Goal: Task Accomplishment & Management: Use online tool/utility

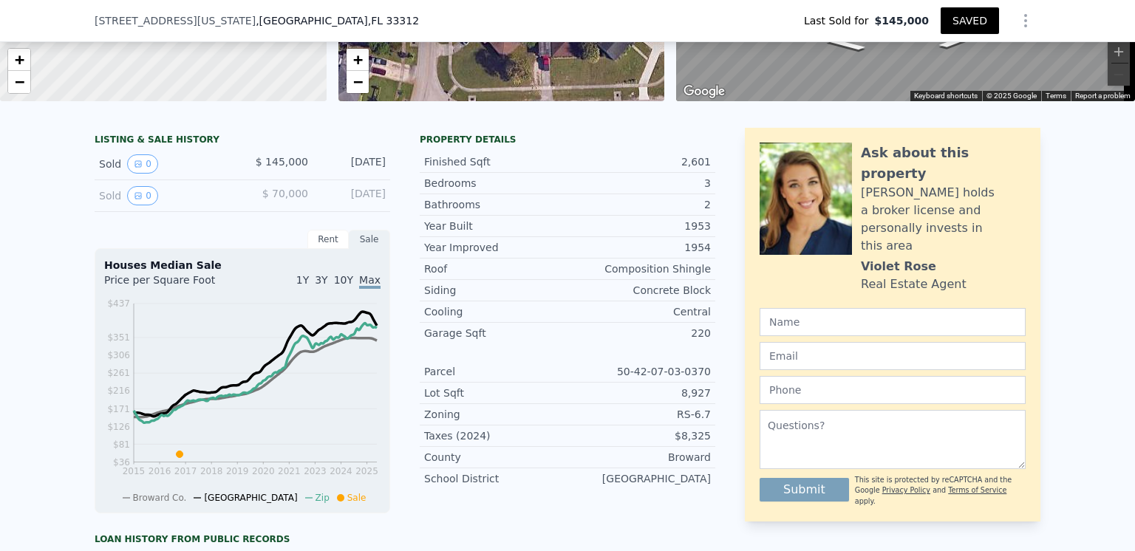
scroll to position [154, 0]
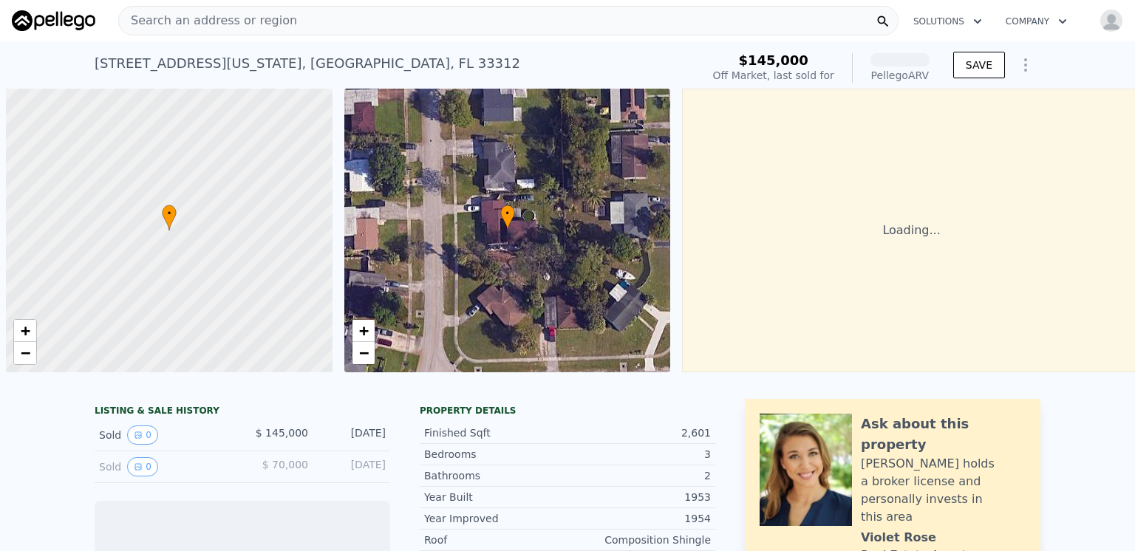
scroll to position [0, 6]
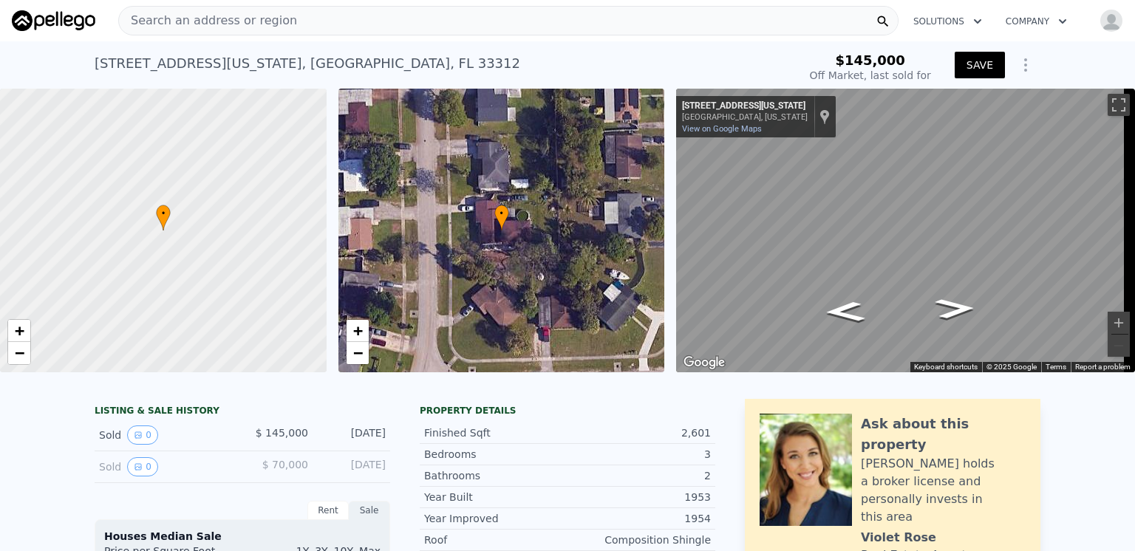
click at [1021, 63] on icon "Show Options" at bounding box center [1026, 65] width 18 height 18
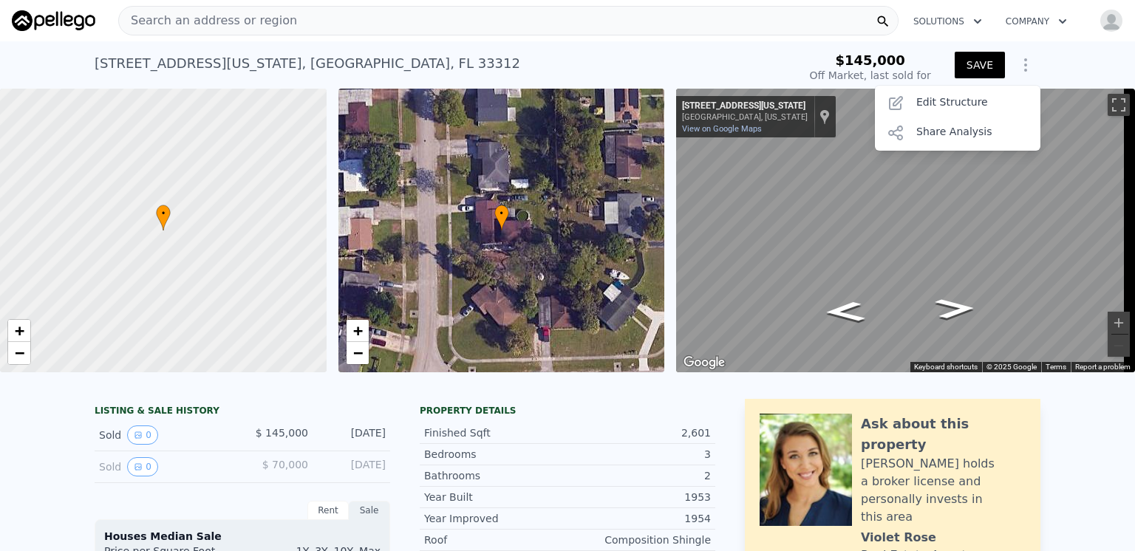
click at [1018, 18] on button "Company" at bounding box center [1036, 21] width 85 height 27
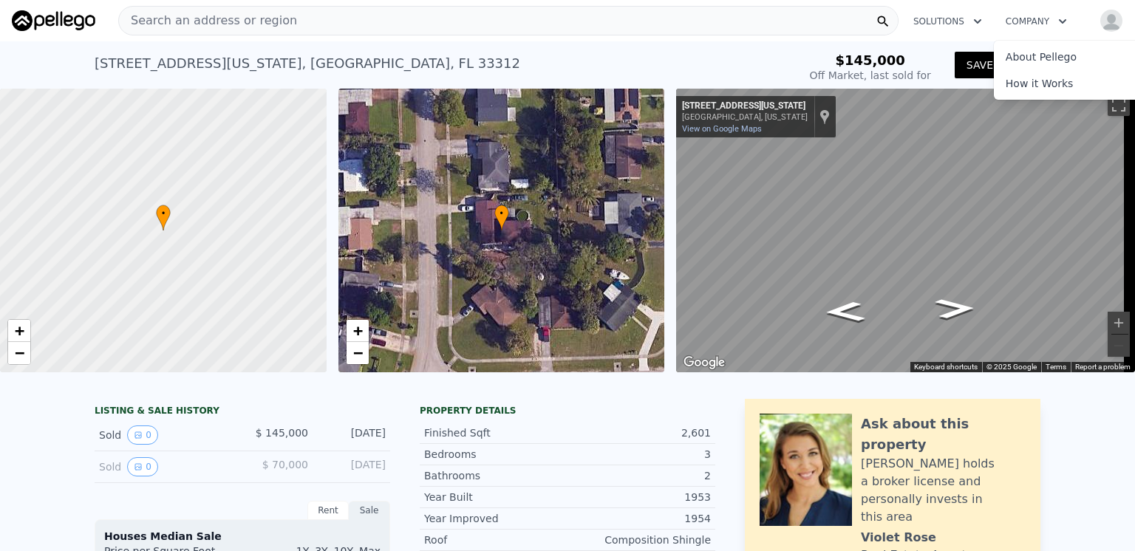
click at [761, 44] on div "[STREET_ADDRESS][US_STATE] Sold [DATE] for $145k $145,000 Off Market, last sold…" at bounding box center [568, 64] width 946 height 47
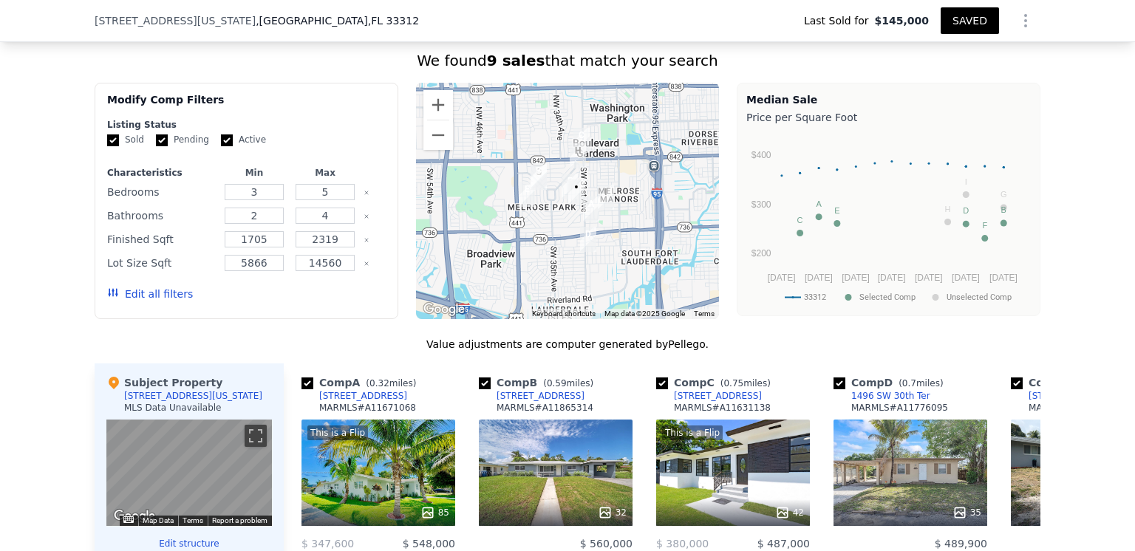
scroll to position [1029, 0]
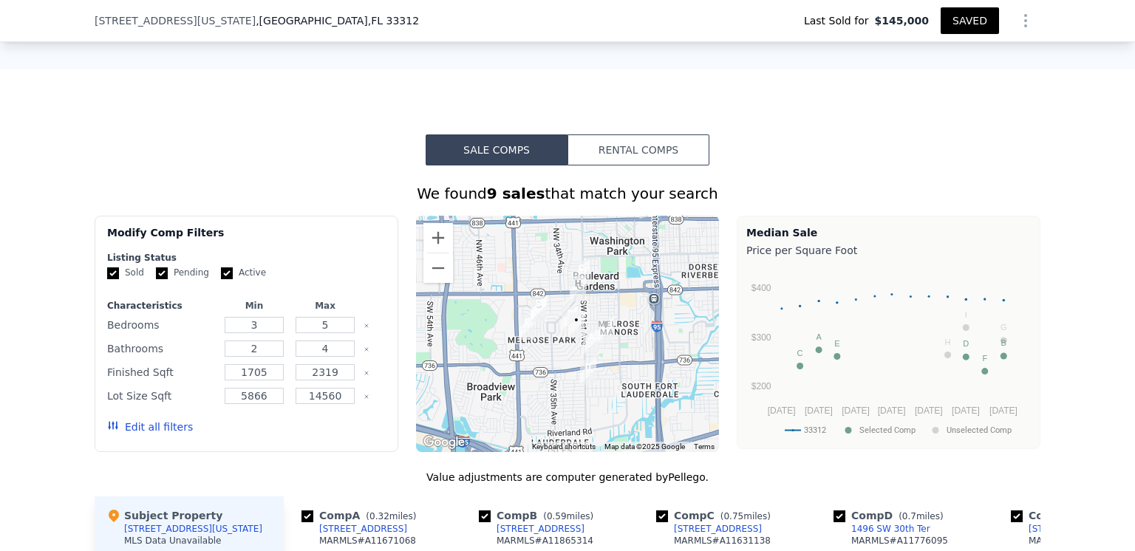
click at [621, 154] on button "Rental Comps" at bounding box center [639, 149] width 142 height 31
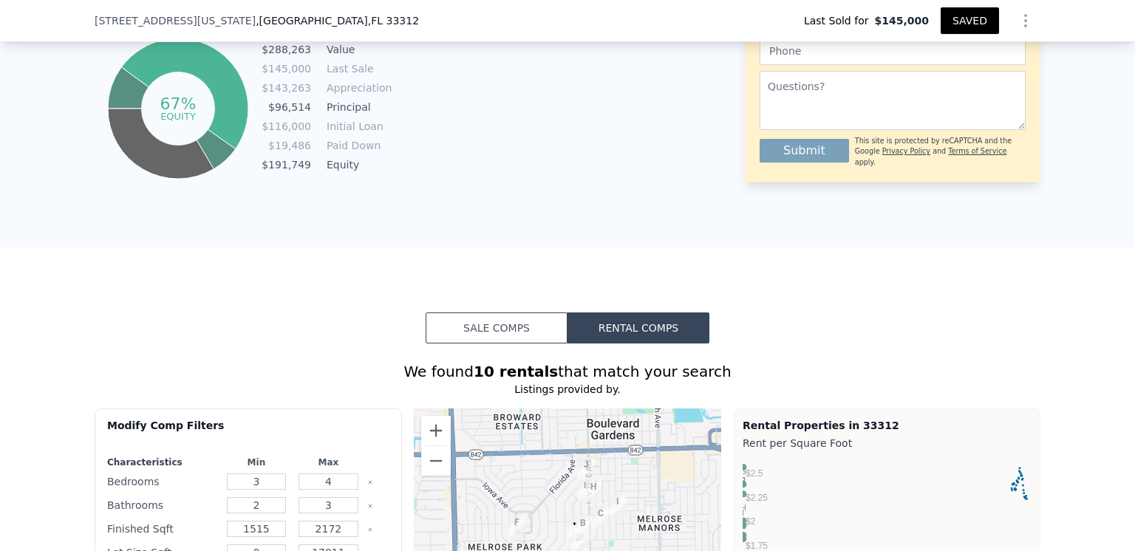
scroll to position [1103, 0]
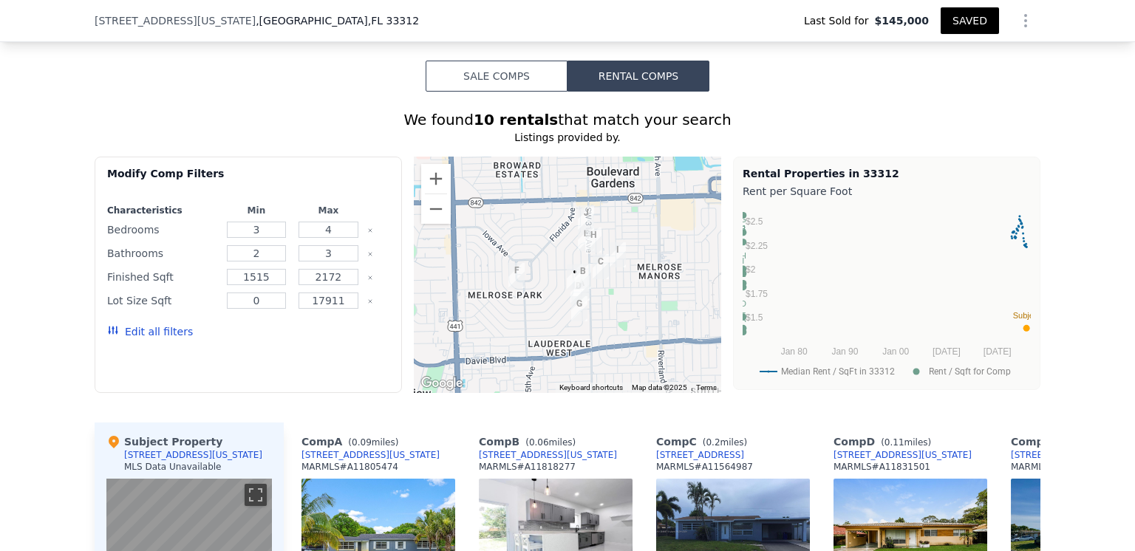
click at [477, 86] on button "Sale Comps" at bounding box center [497, 76] width 142 height 31
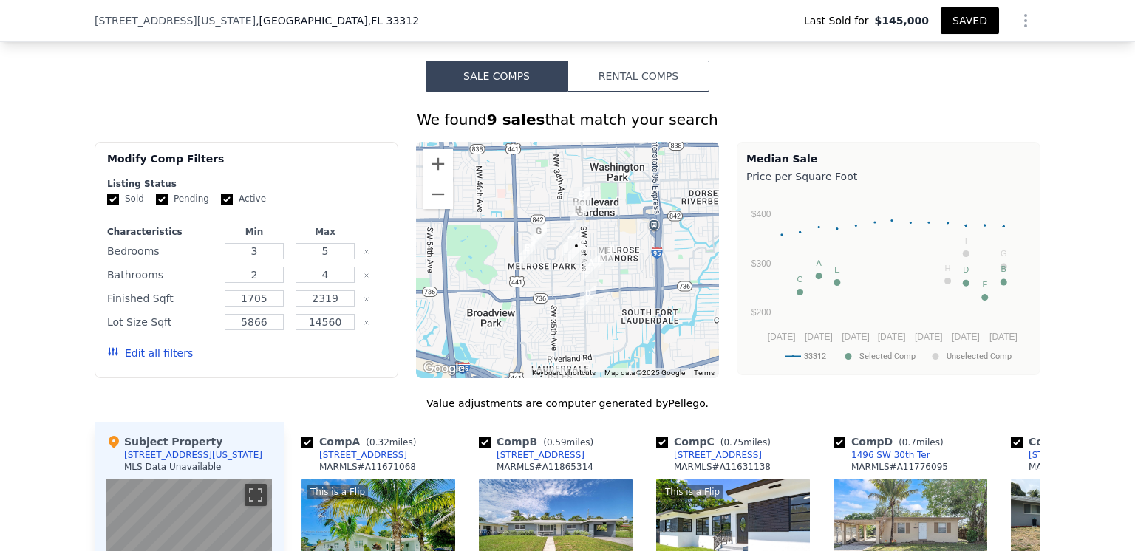
click at [221, 205] on input "Active" at bounding box center [227, 200] width 12 height 12
checkbox input "false"
click at [156, 205] on input "Pending" at bounding box center [162, 200] width 12 height 12
checkbox input "false"
click at [331, 358] on button "Update Search" at bounding box center [329, 353] width 112 height 21
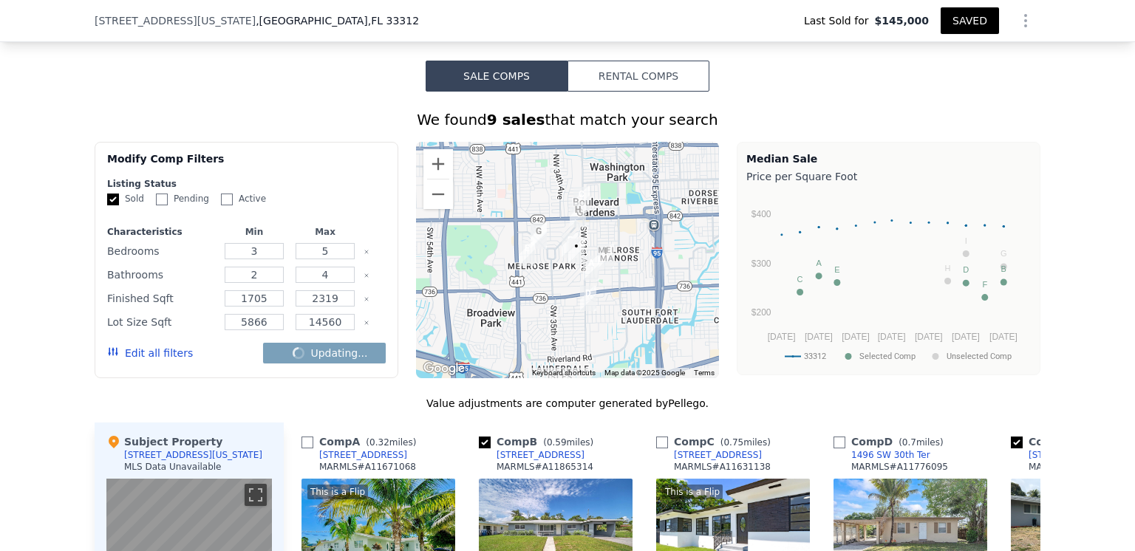
checkbox input "false"
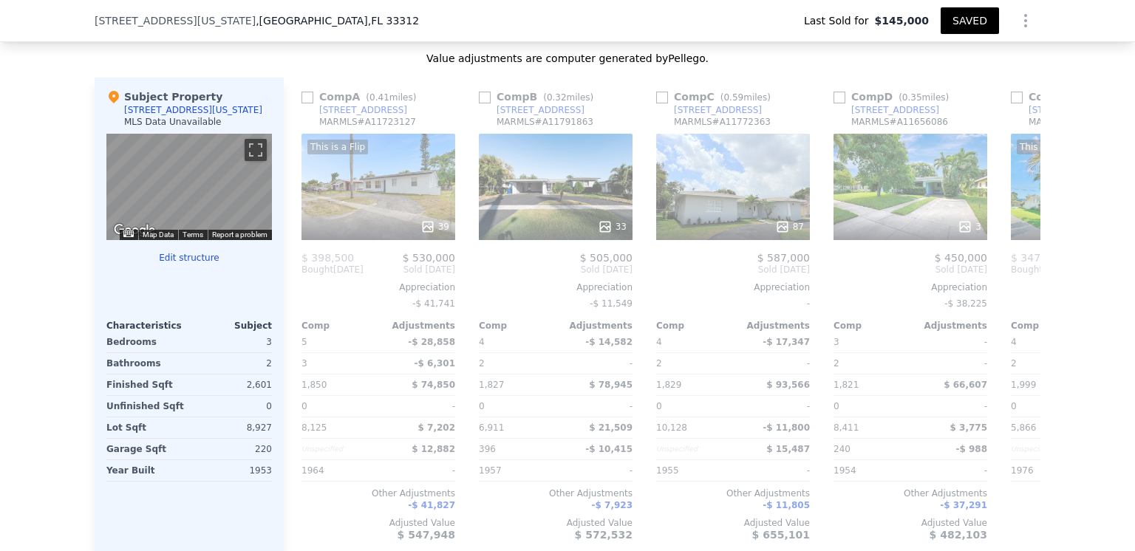
scroll to position [1472, 0]
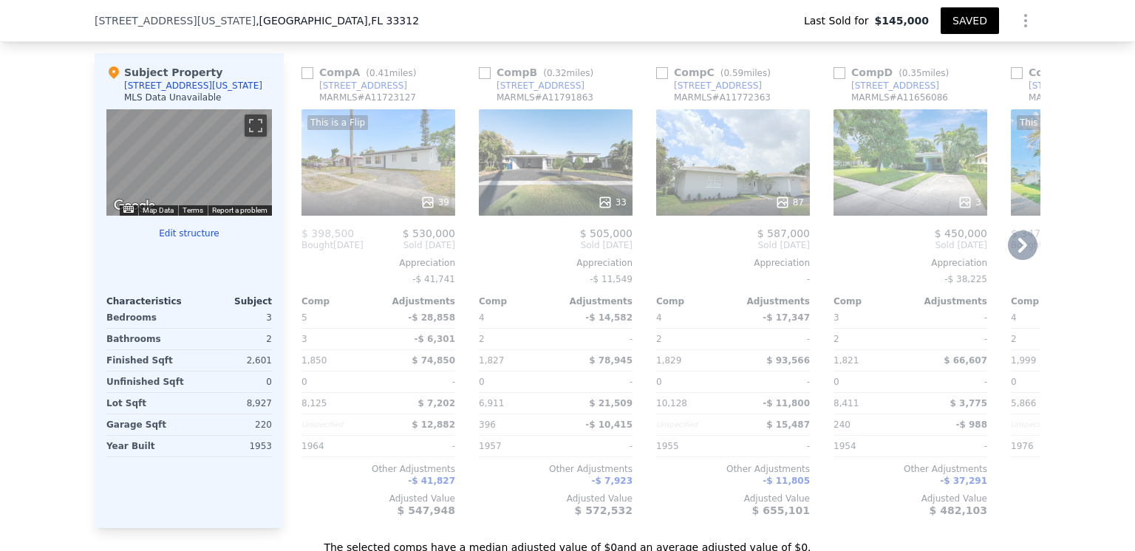
click at [1015, 253] on icon at bounding box center [1023, 246] width 30 height 30
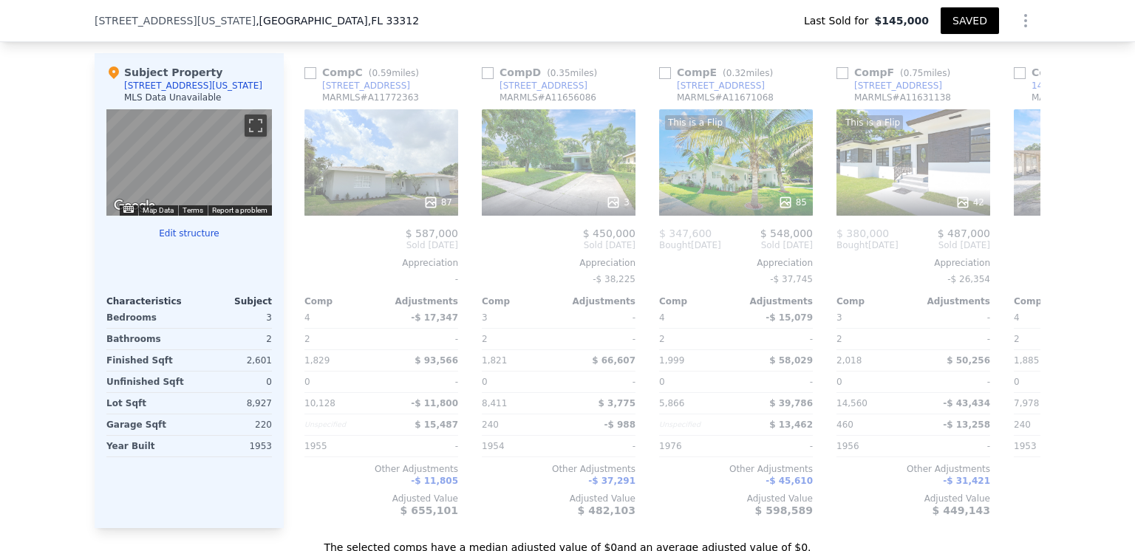
scroll to position [0, 355]
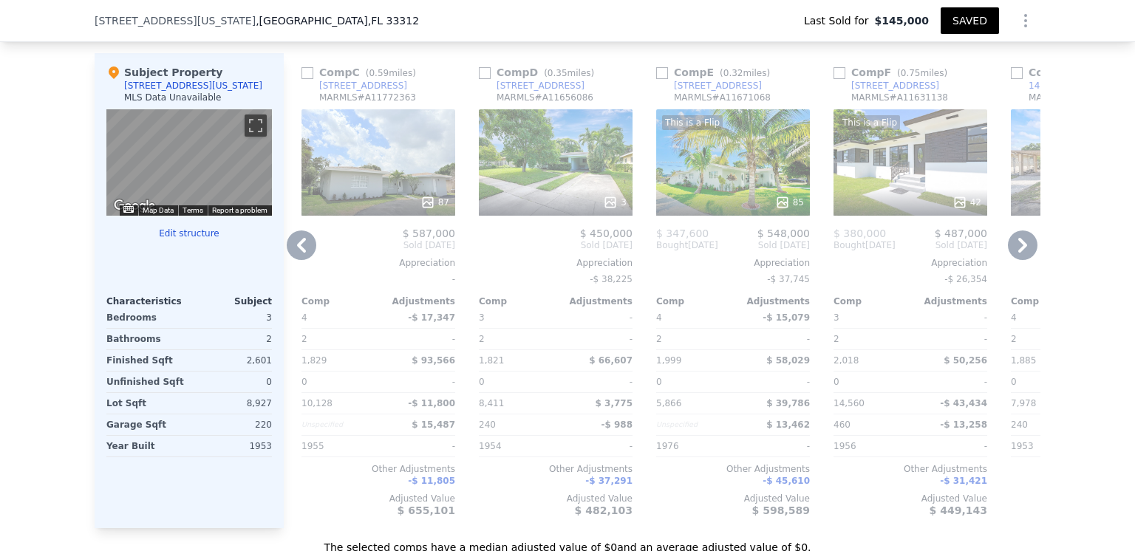
click at [1020, 253] on icon at bounding box center [1022, 245] width 9 height 15
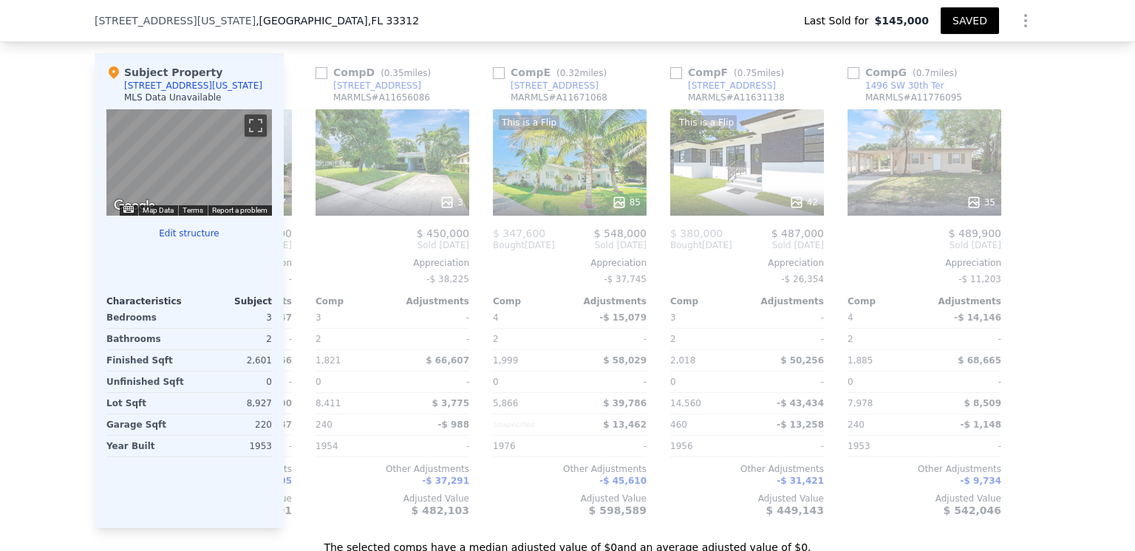
scroll to position [0, 520]
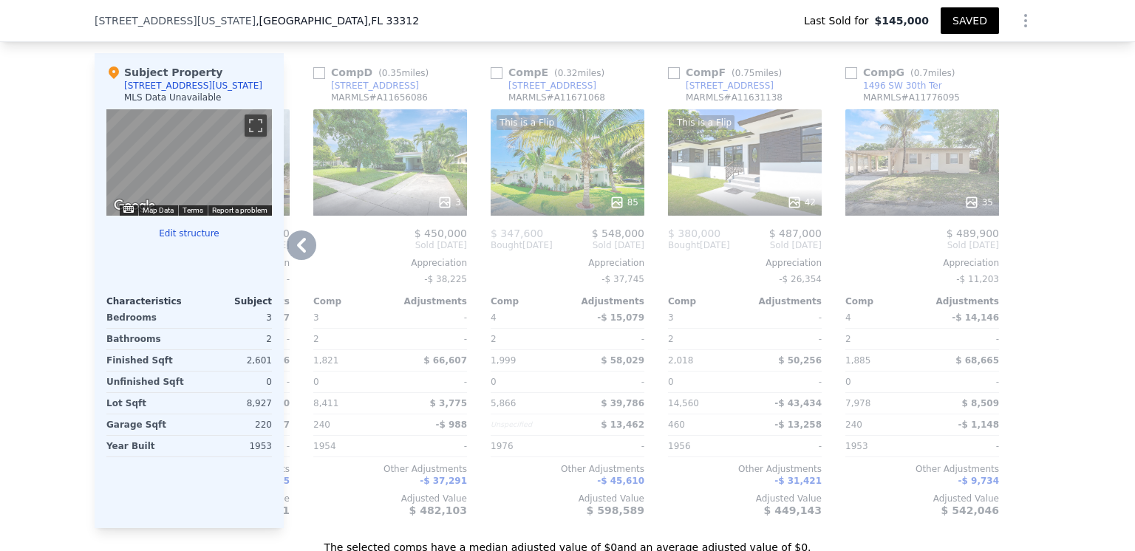
click at [297, 251] on icon at bounding box center [301, 245] width 9 height 15
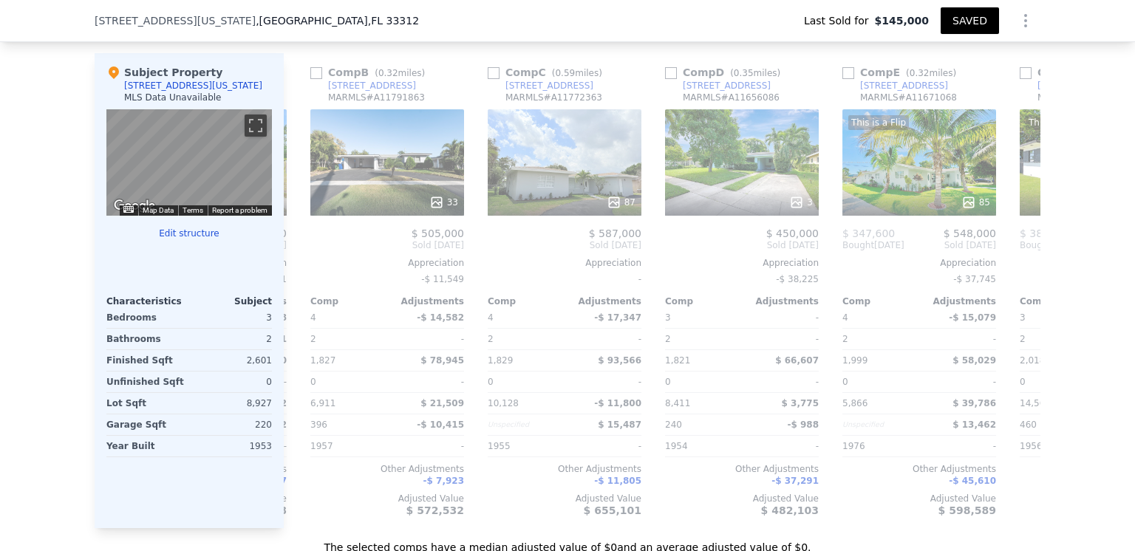
scroll to position [0, 166]
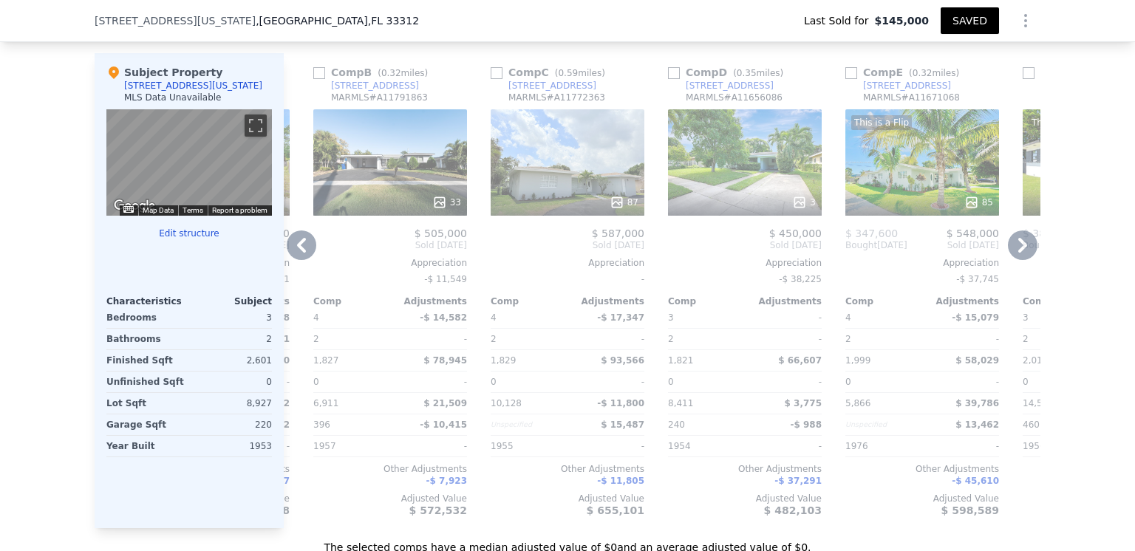
click at [297, 251] on icon at bounding box center [301, 245] width 9 height 15
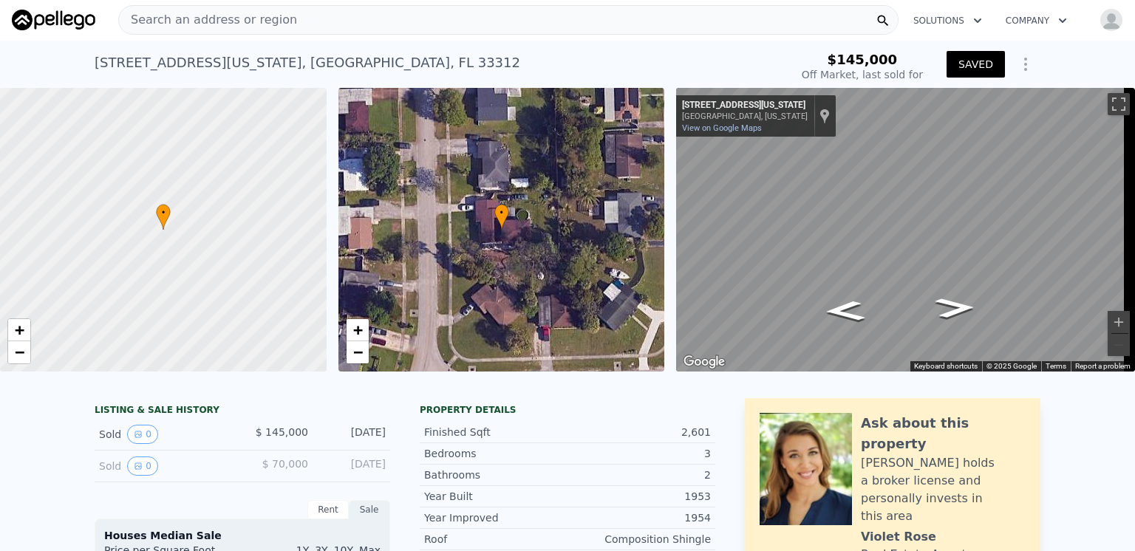
scroll to position [0, 0]
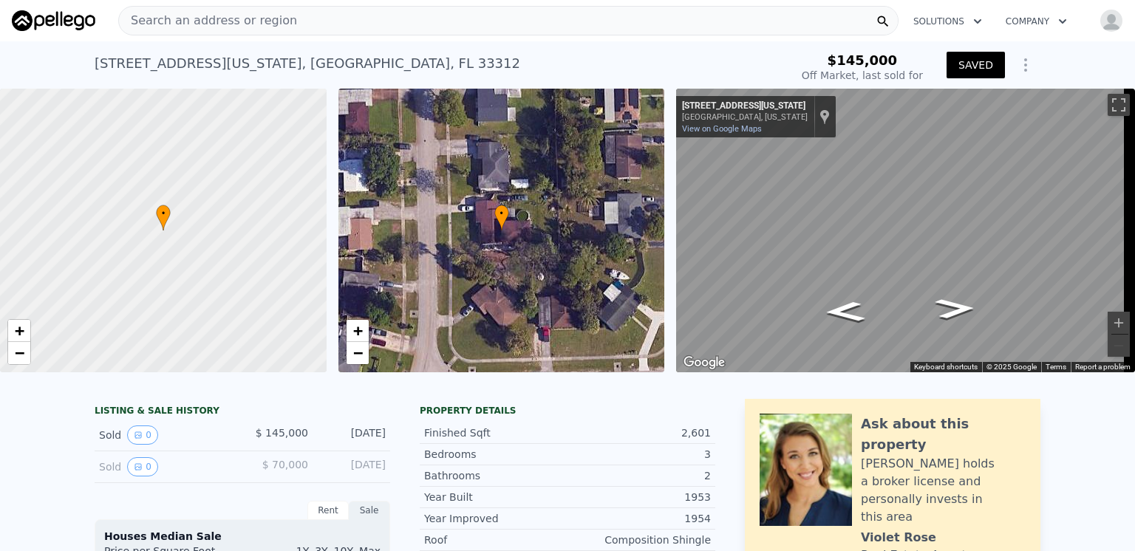
click at [935, 18] on button "Solutions" at bounding box center [948, 21] width 92 height 27
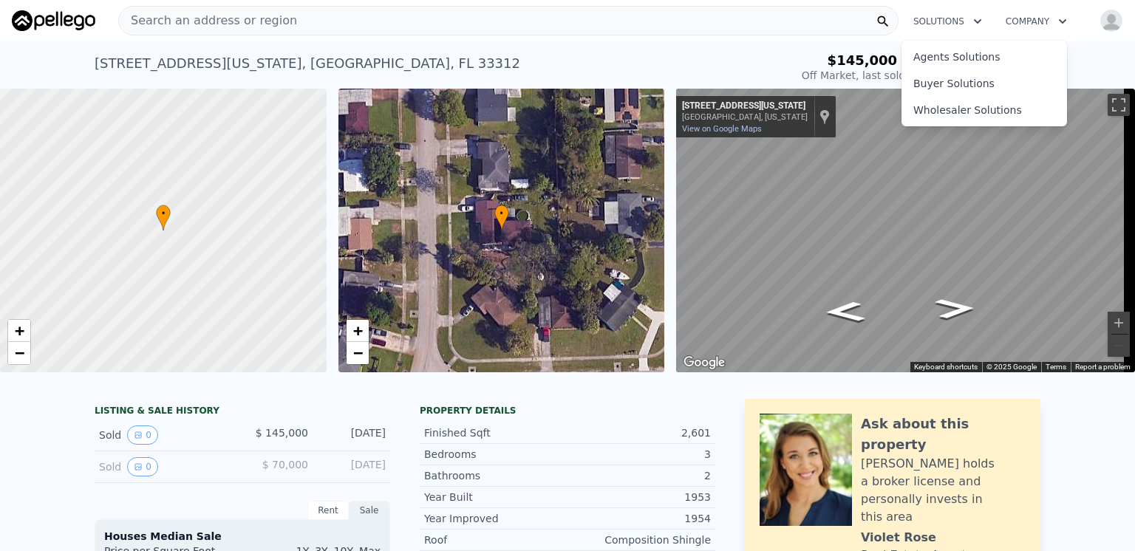
click at [721, 38] on div "Search an address or region Solutions Agents Solutions Buyer Solutions Wholesal…" at bounding box center [567, 20] width 1111 height 35
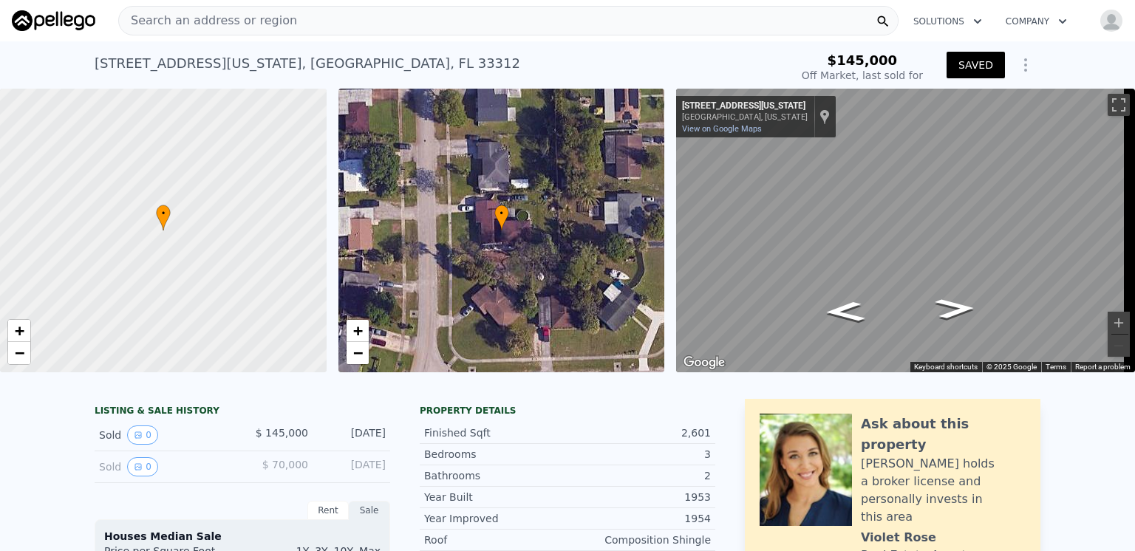
click at [157, 20] on span "Search an address or region" at bounding box center [208, 21] width 178 height 18
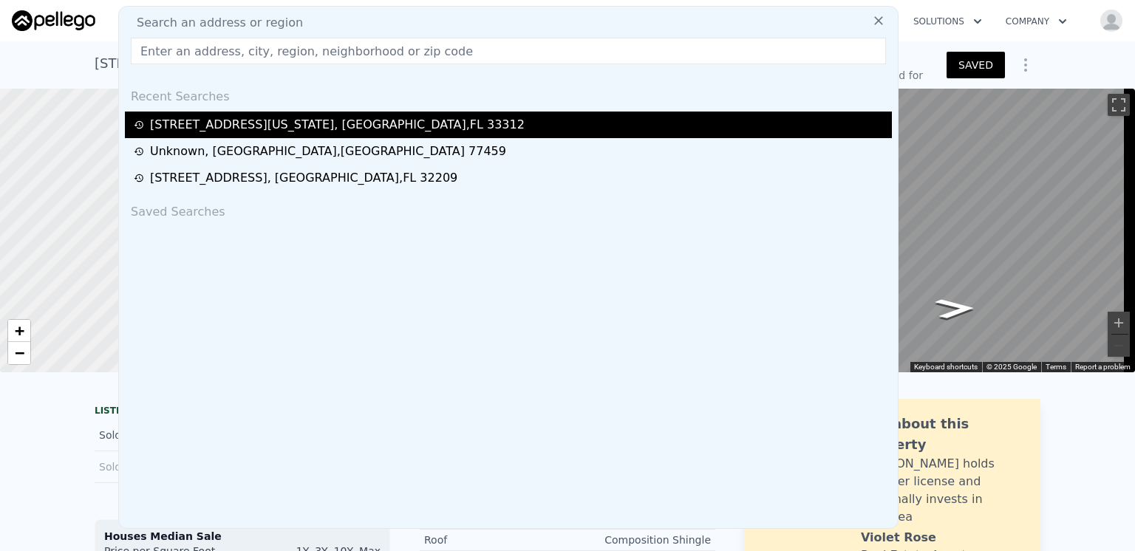
click at [232, 126] on div "[STREET_ADDRESS][US_STATE]" at bounding box center [337, 125] width 375 height 18
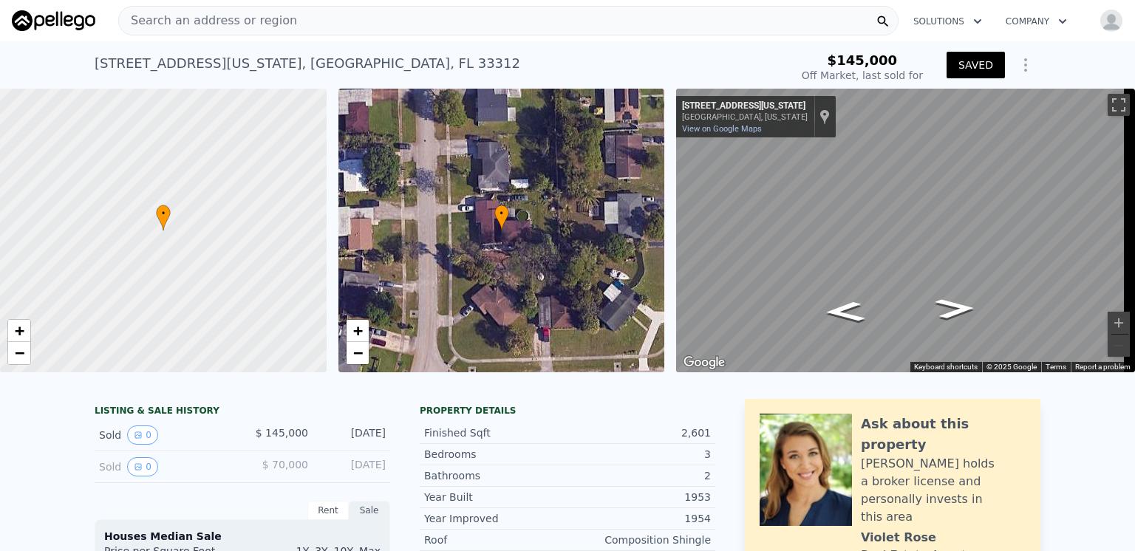
click at [477, 35] on div "Search an address or region Solutions Company Open main menu Open user menu" at bounding box center [567, 20] width 1111 height 35
click at [192, 20] on span "Search an address or region" at bounding box center [208, 21] width 178 height 18
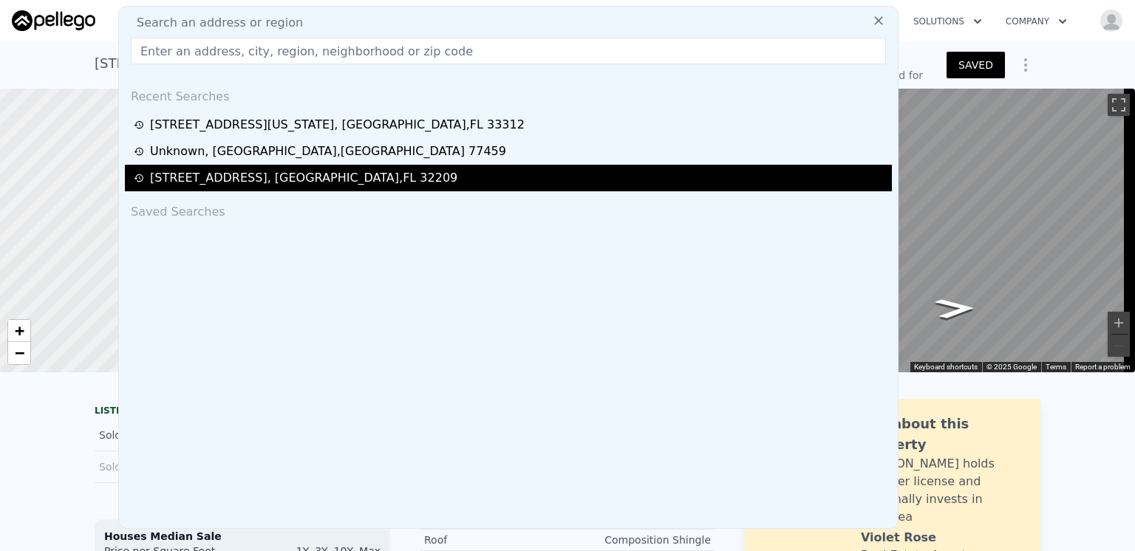
click at [218, 177] on div "[STREET_ADDRESS]" at bounding box center [303, 178] width 307 height 18
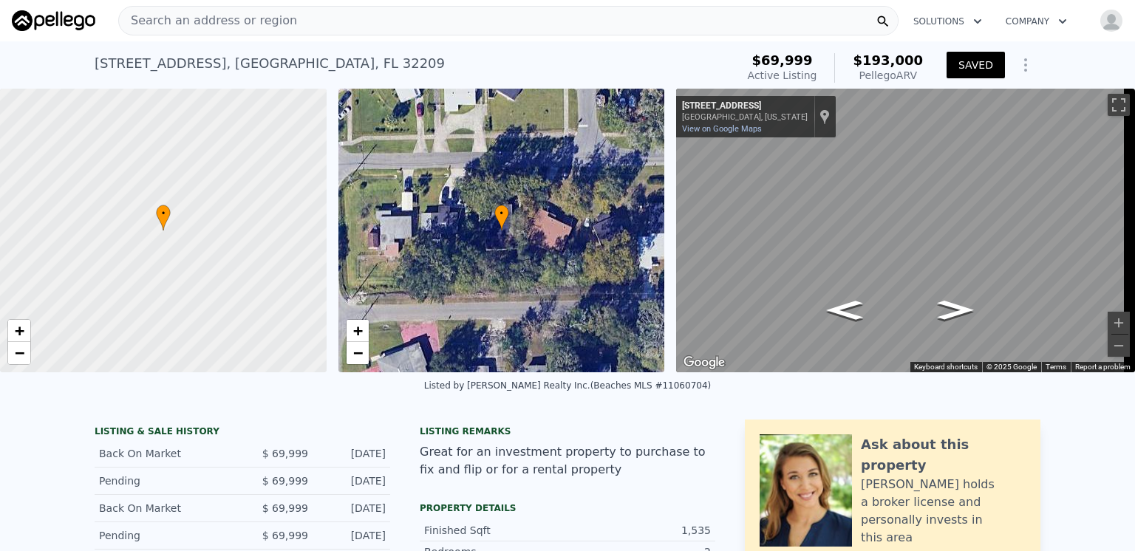
click at [197, 18] on span "Search an address or region" at bounding box center [208, 21] width 178 height 18
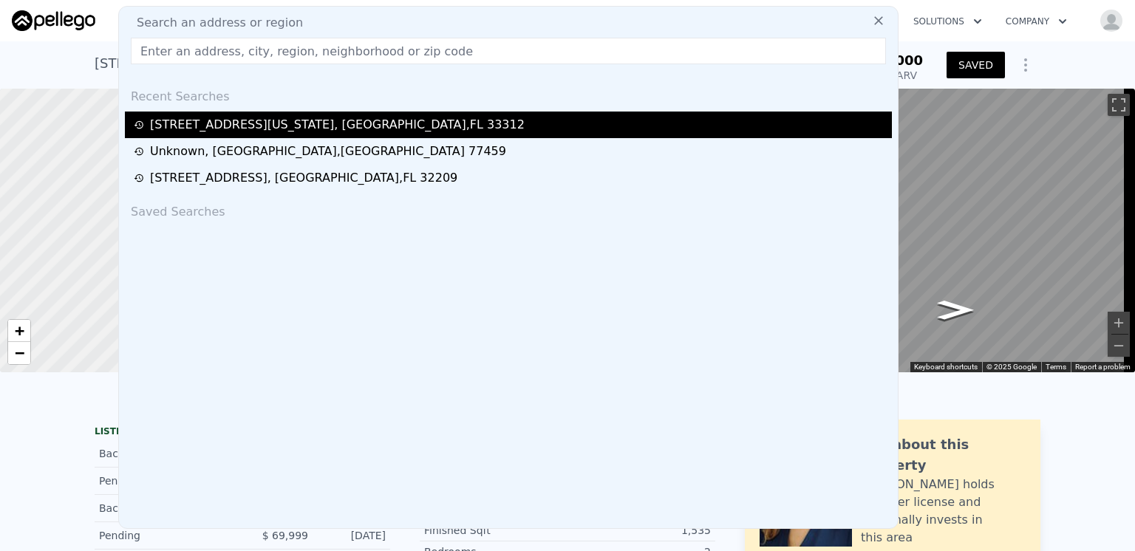
click at [217, 121] on div "[STREET_ADDRESS][US_STATE]" at bounding box center [337, 125] width 375 height 18
type input "5"
type input "2"
type input "4"
type input "1705"
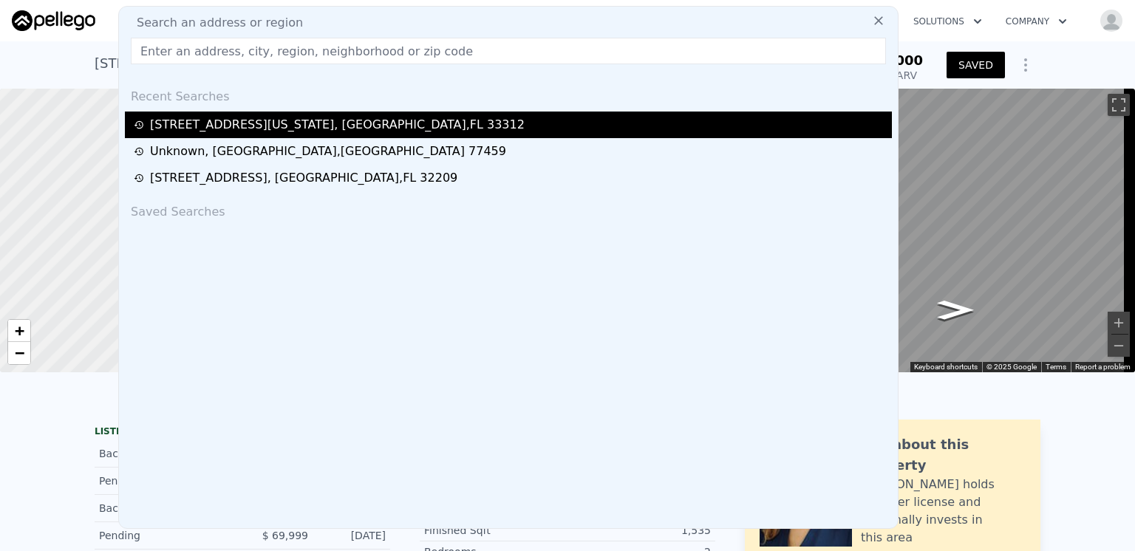
type input "2319"
type input "5866"
type input "14560"
type input "$ 550,000"
type input "6"
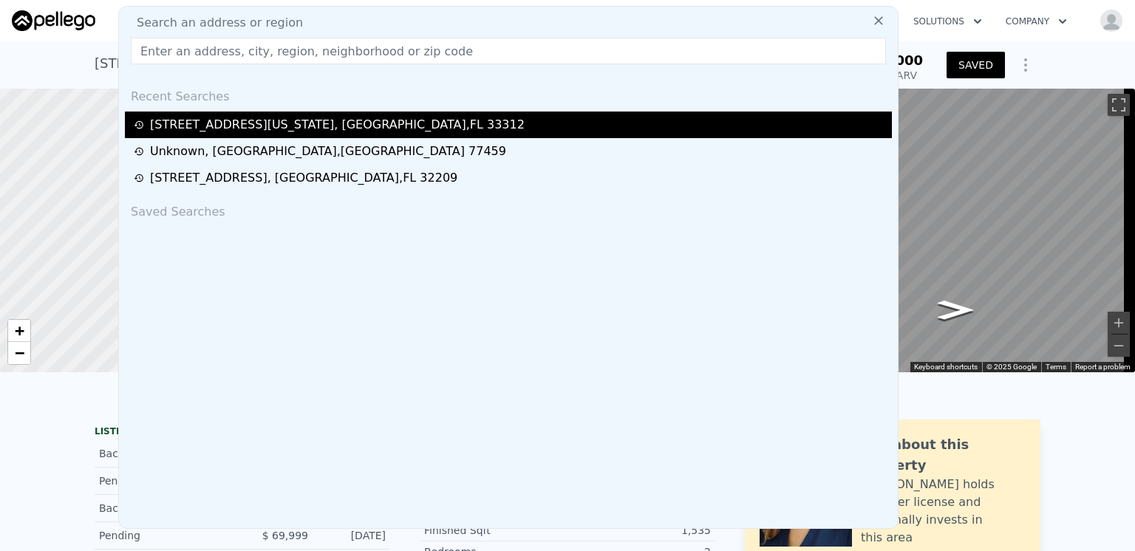
type input "$ 125,000"
type input "$ 222,824"
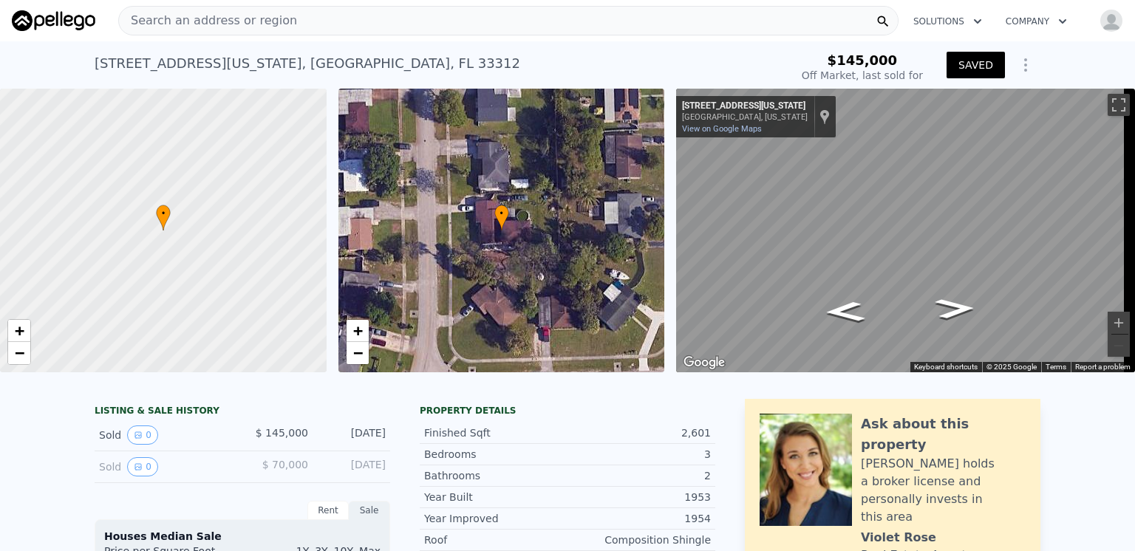
click at [876, 18] on icon at bounding box center [883, 21] width 15 height 15
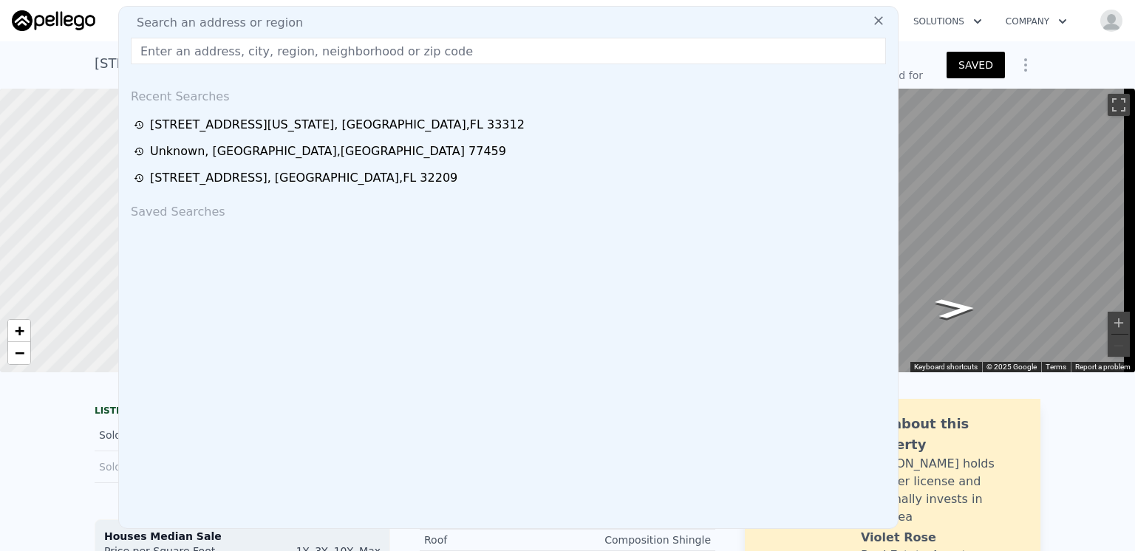
click at [871, 20] on icon at bounding box center [878, 20] width 15 height 15
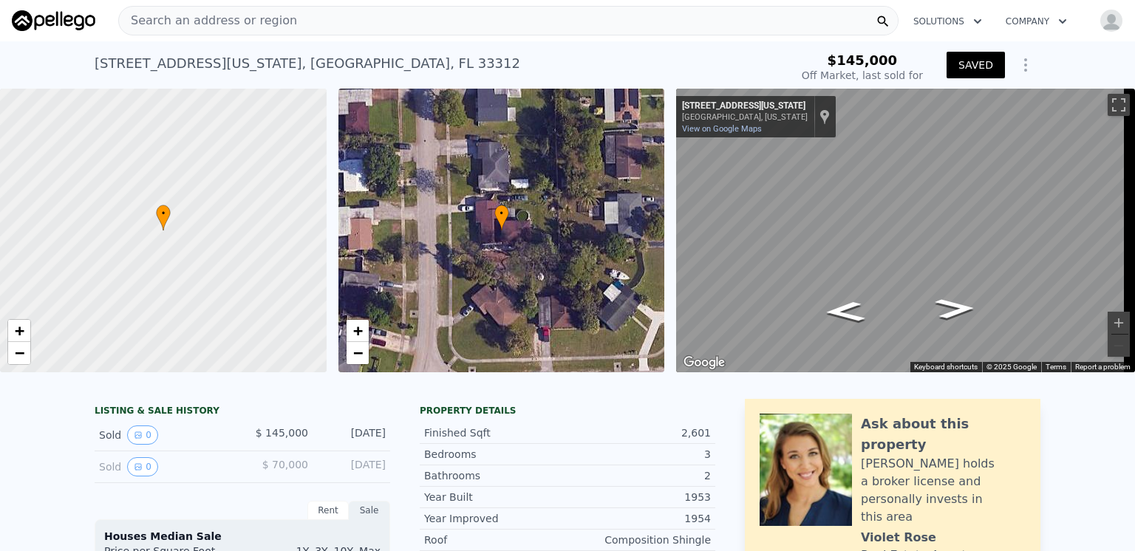
click at [1100, 16] on img "button" at bounding box center [1112, 21] width 24 height 24
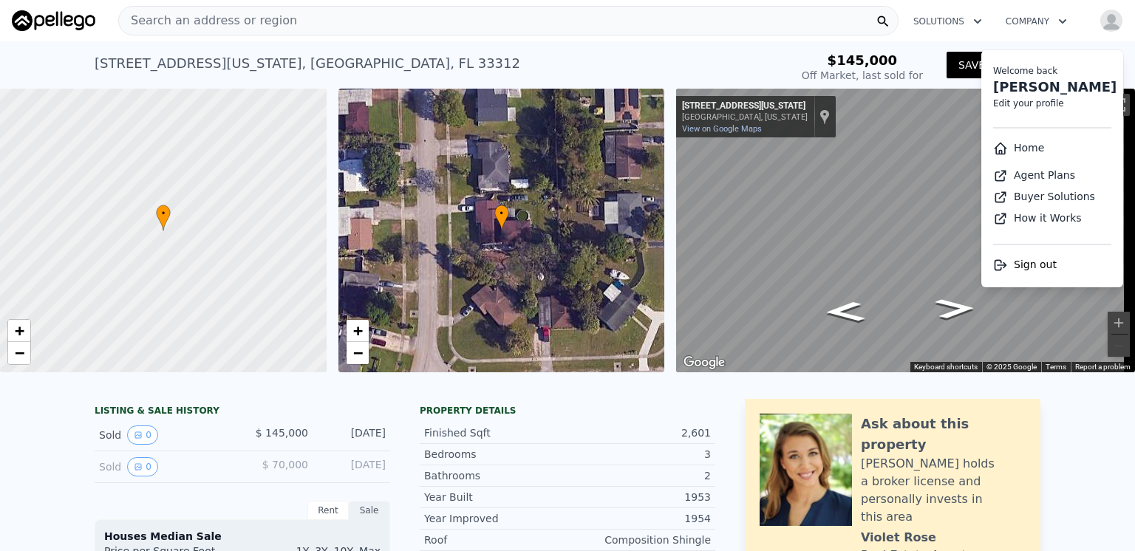
click at [672, 33] on div "Search an address or region" at bounding box center [508, 21] width 780 height 30
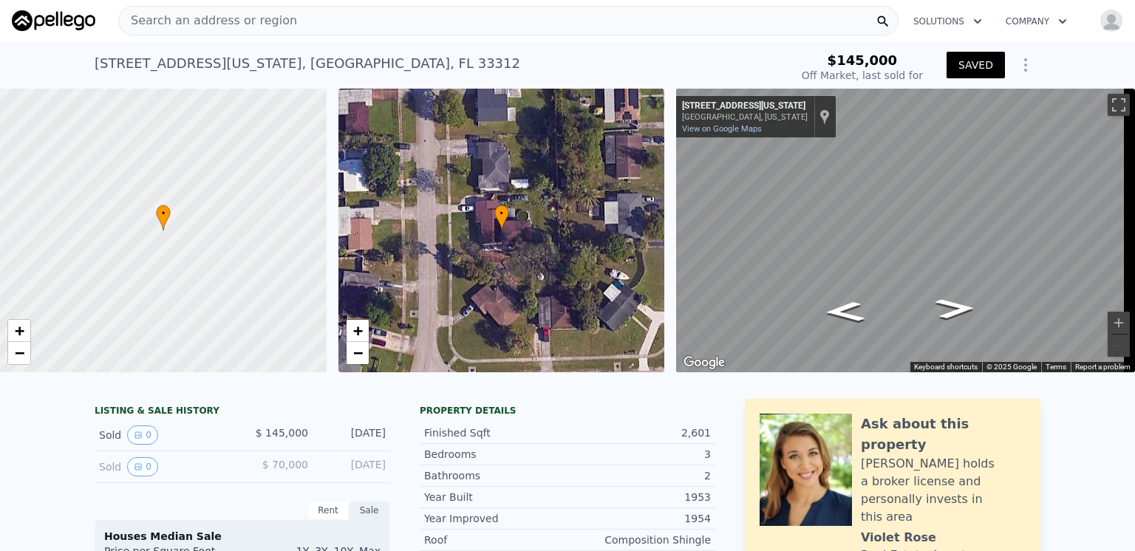
click at [1051, 58] on div "[STREET_ADDRESS][US_STATE] Sold [DATE] for $145k $145,000 Off Market, last sold…" at bounding box center [567, 64] width 1135 height 47
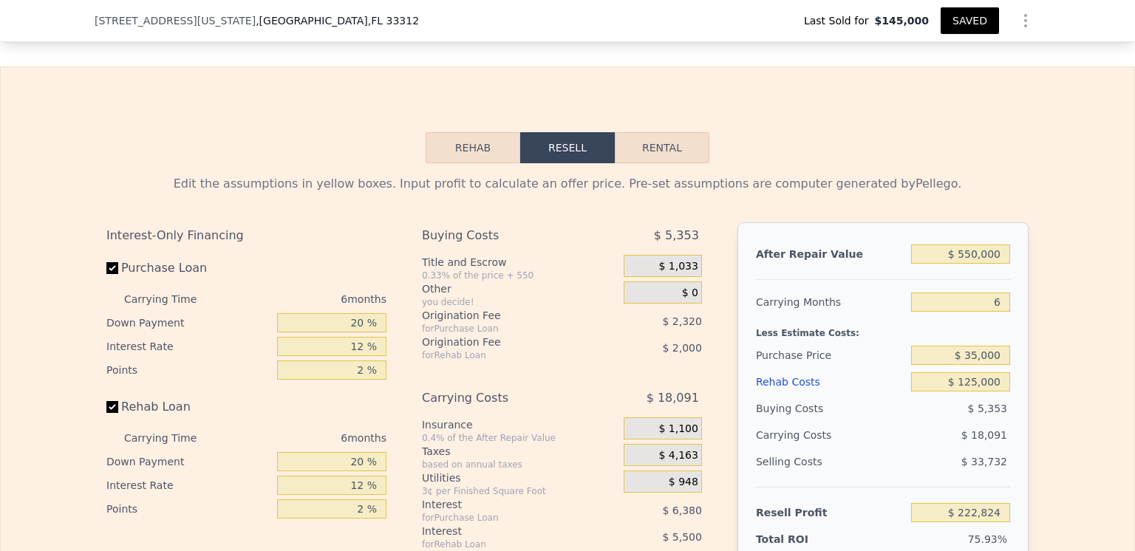
scroll to position [2063, 0]
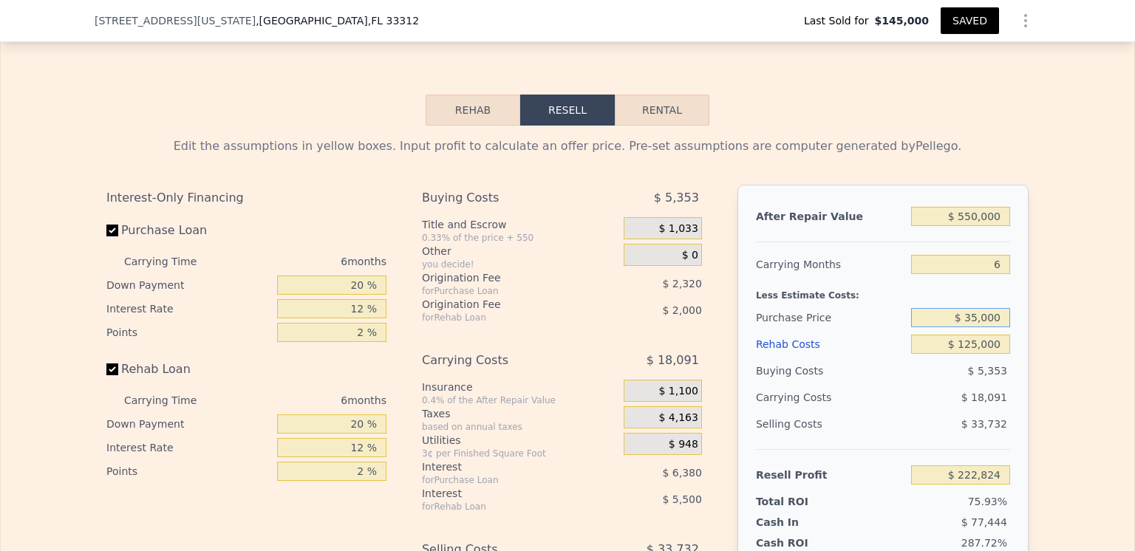
click at [970, 327] on input "$ 35,000" at bounding box center [960, 317] width 99 height 19
click at [974, 327] on input "$ 5,000" at bounding box center [960, 317] width 99 height 19
click at [994, 327] on input "$ 000" at bounding box center [960, 317] width 99 height 19
type input "$ 0"
type input "$ 275,000"
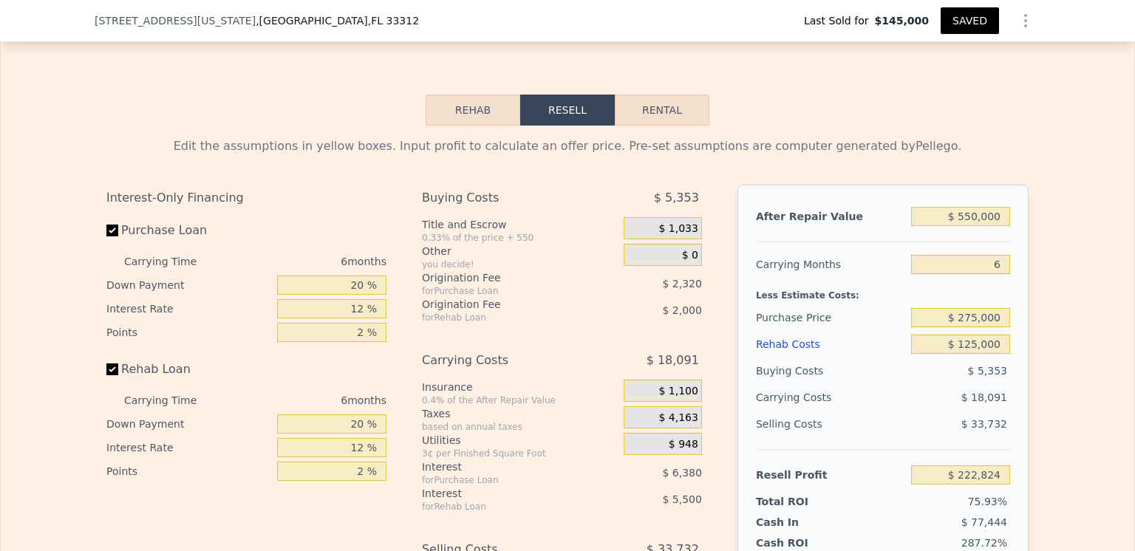
click at [887, 411] on div "$ 18,091" at bounding box center [932, 397] width 156 height 27
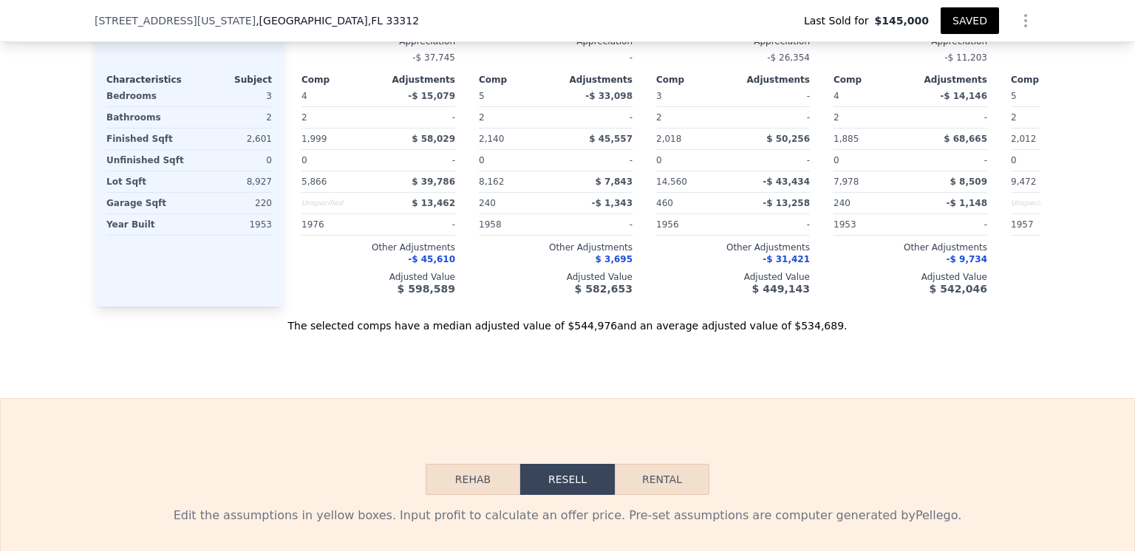
scroll to position [1620, 0]
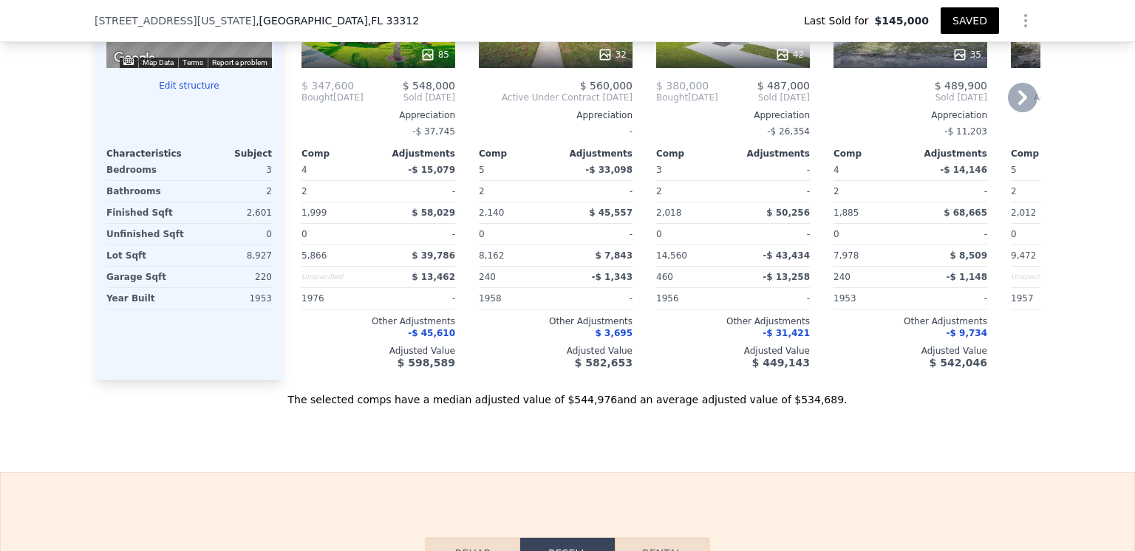
type input "$ 222,824"
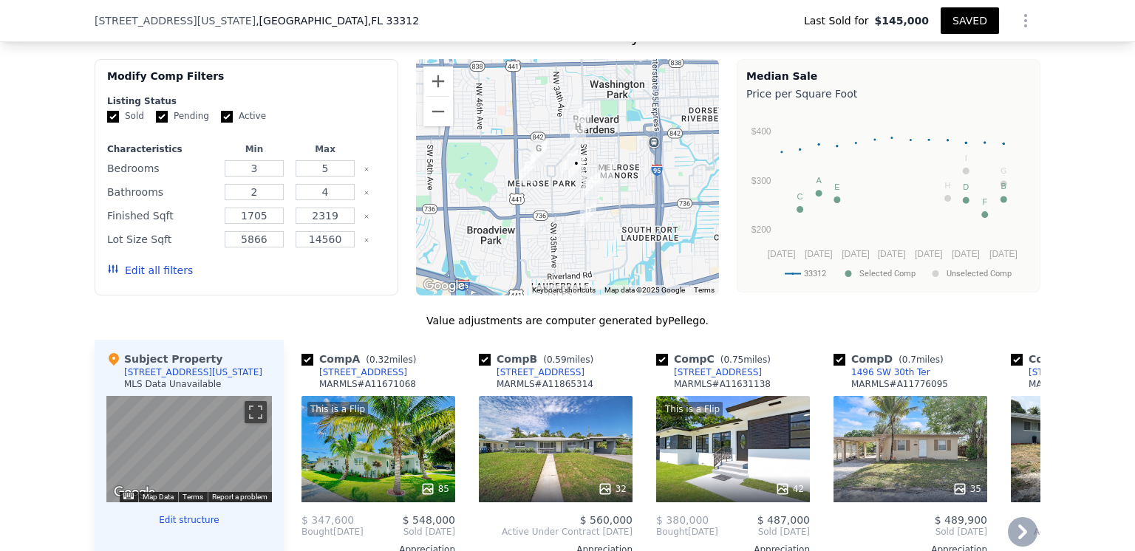
scroll to position [1176, 0]
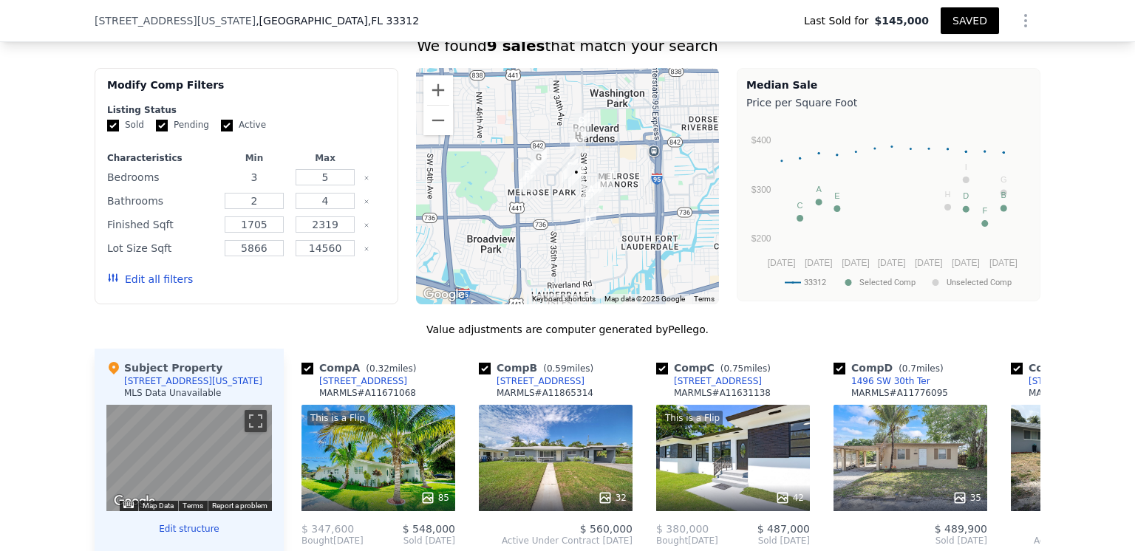
click at [262, 185] on input "3" at bounding box center [254, 177] width 58 height 16
type input "5"
click at [251, 209] on input "2" at bounding box center [254, 201] width 58 height 16
type input "3"
click at [325, 209] on input "4" at bounding box center [325, 201] width 58 height 16
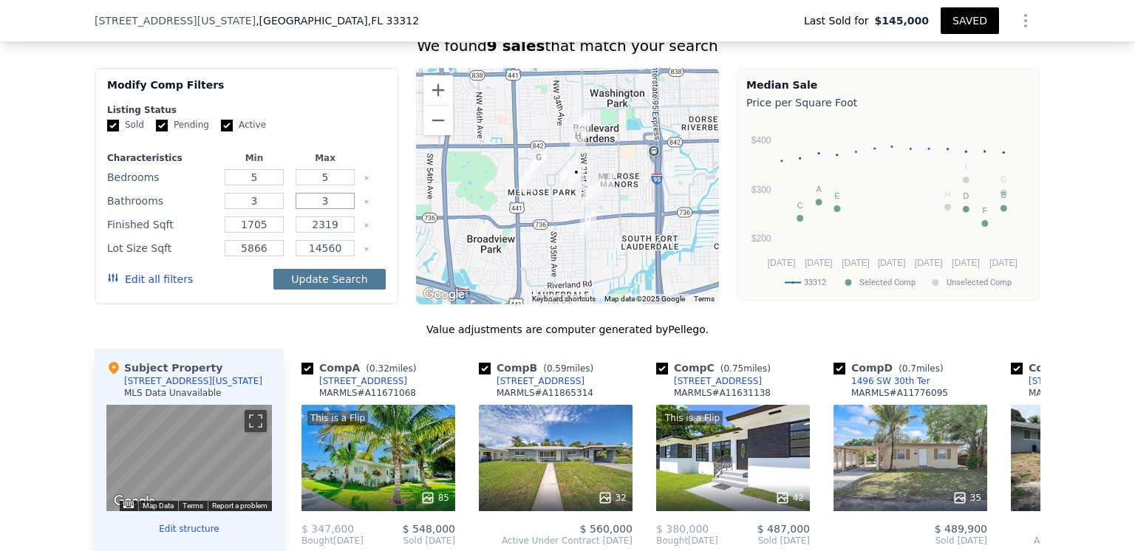
type input "3"
click at [328, 287] on button "Update Search" at bounding box center [329, 279] width 112 height 21
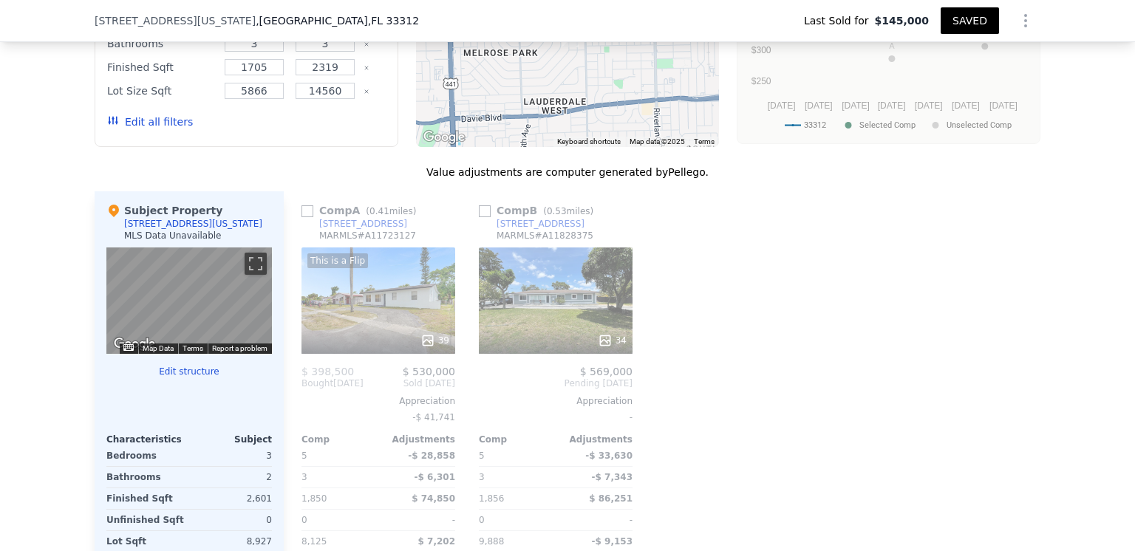
scroll to position [1398, 0]
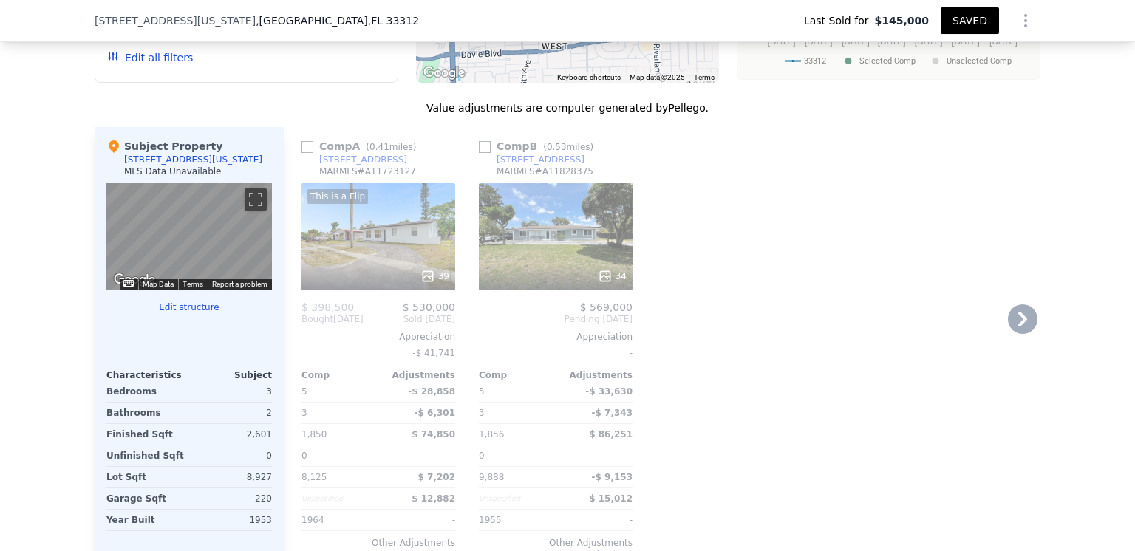
click at [302, 153] on input "checkbox" at bounding box center [308, 147] width 12 height 12
checkbox input "true"
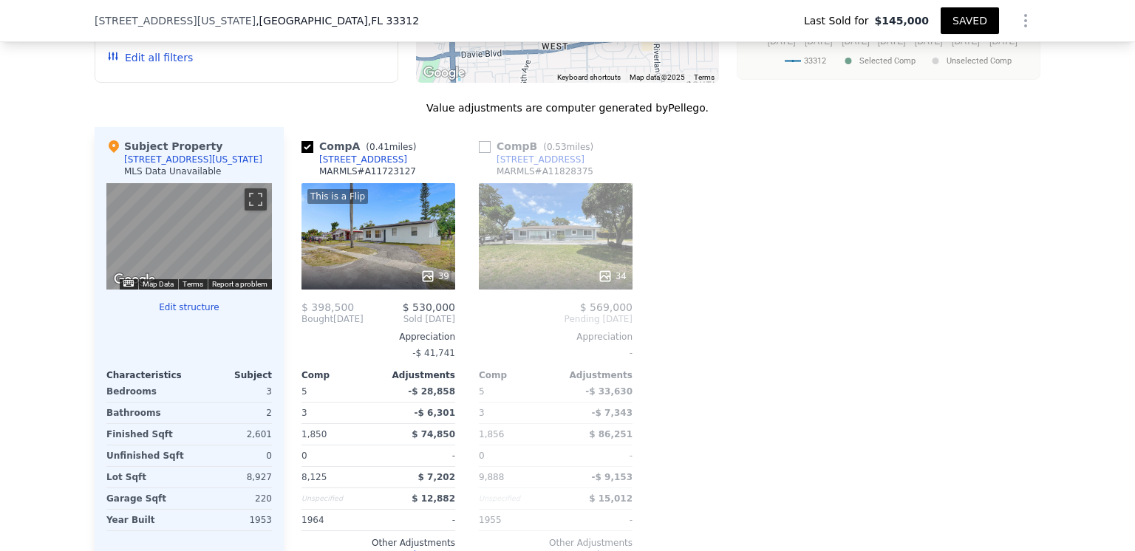
click at [479, 153] on input "checkbox" at bounding box center [485, 147] width 12 height 12
checkbox input "true"
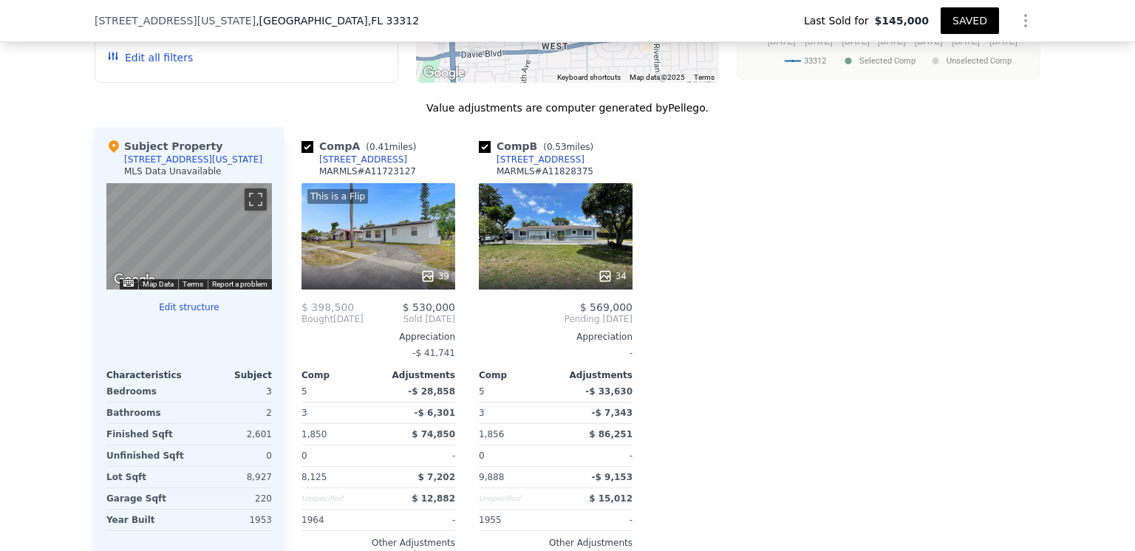
click at [424, 284] on icon at bounding box center [427, 276] width 15 height 15
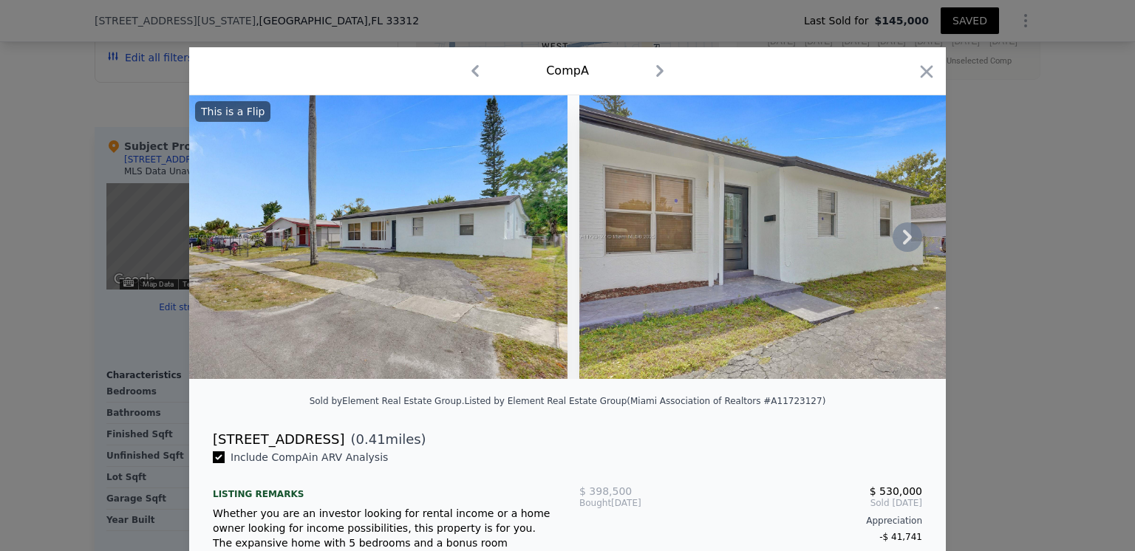
click at [905, 243] on icon at bounding box center [907, 237] width 9 height 15
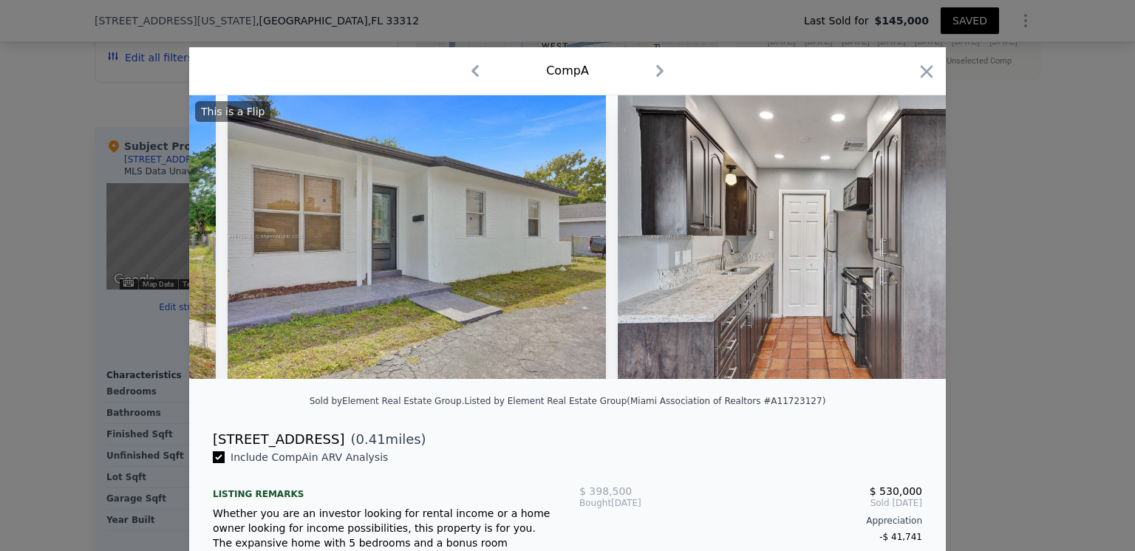
scroll to position [0, 355]
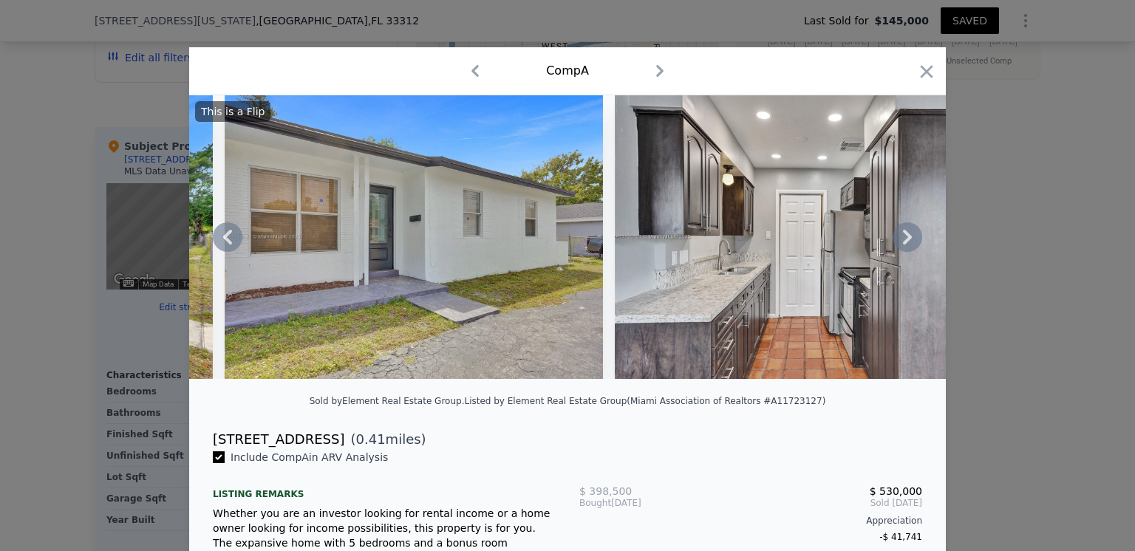
click at [905, 243] on icon at bounding box center [907, 237] width 9 height 15
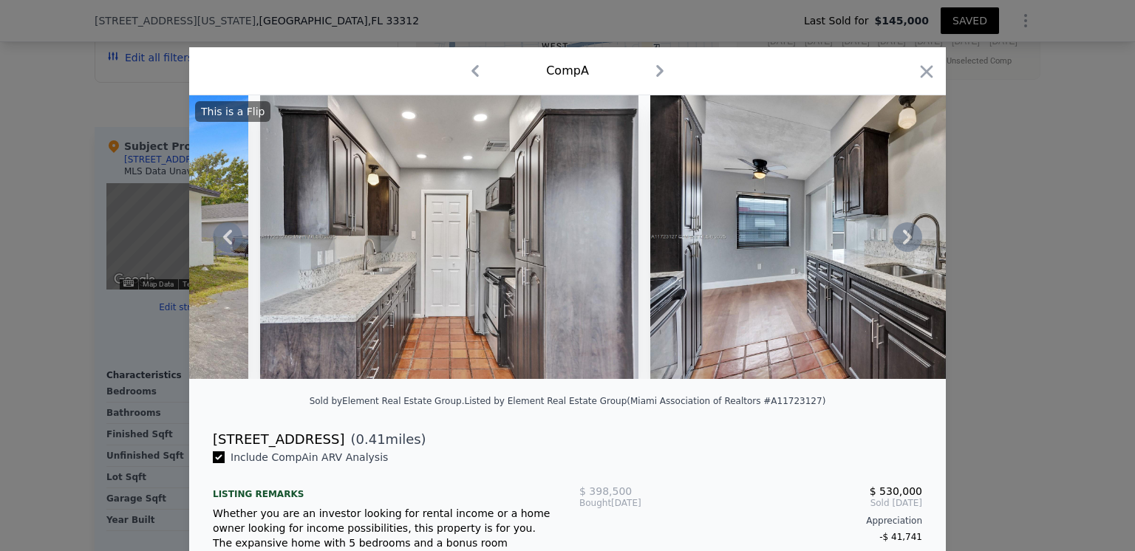
click at [905, 243] on icon at bounding box center [907, 237] width 9 height 15
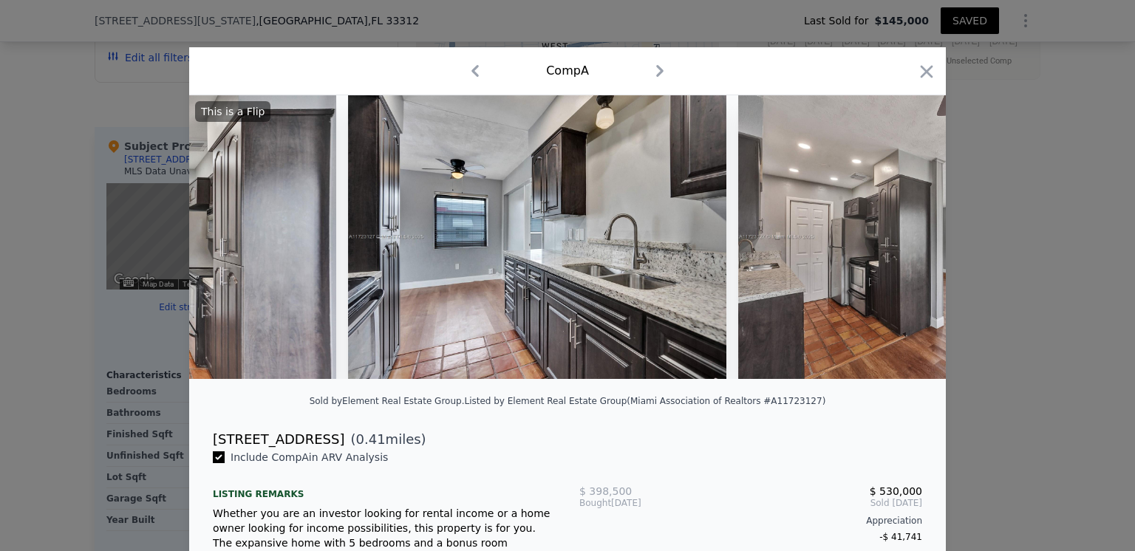
scroll to position [0, 1064]
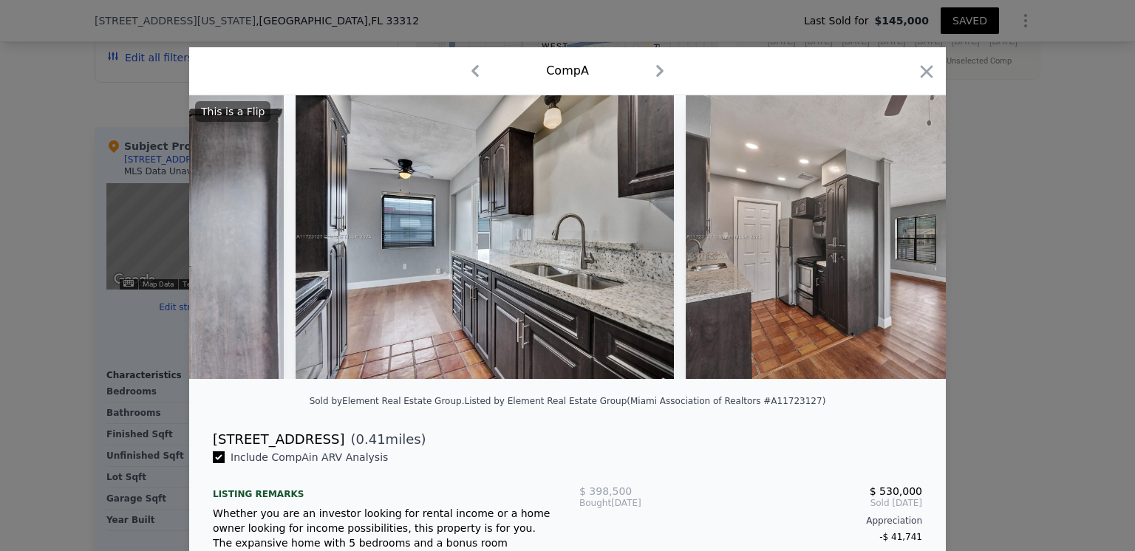
click at [905, 243] on div "This is a Flip" at bounding box center [567, 237] width 757 height 284
click at [905, 243] on icon at bounding box center [907, 237] width 9 height 15
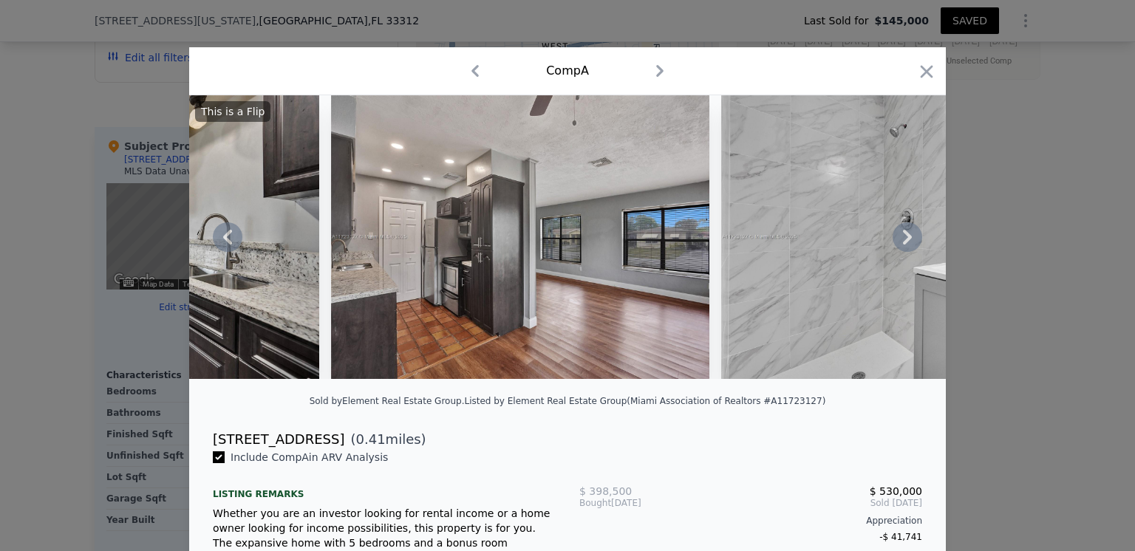
click at [902, 243] on icon at bounding box center [908, 237] width 30 height 30
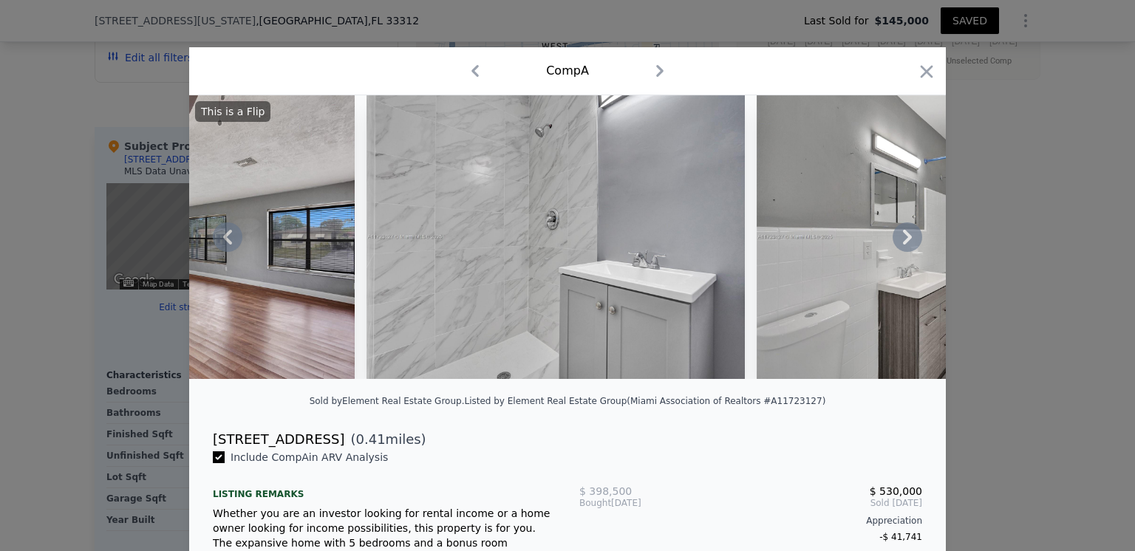
click at [902, 243] on icon at bounding box center [908, 237] width 30 height 30
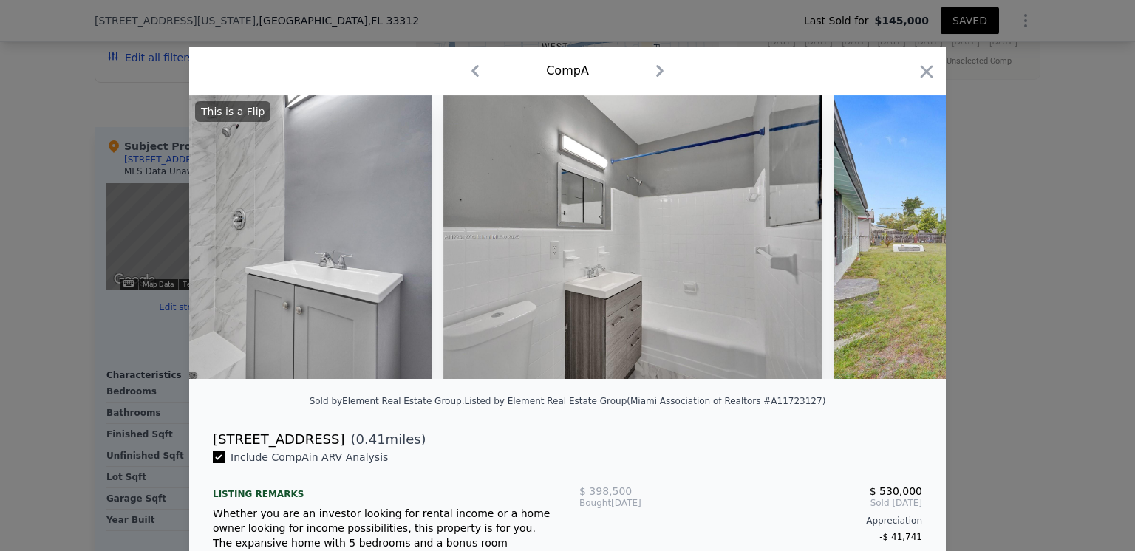
scroll to position [0, 2128]
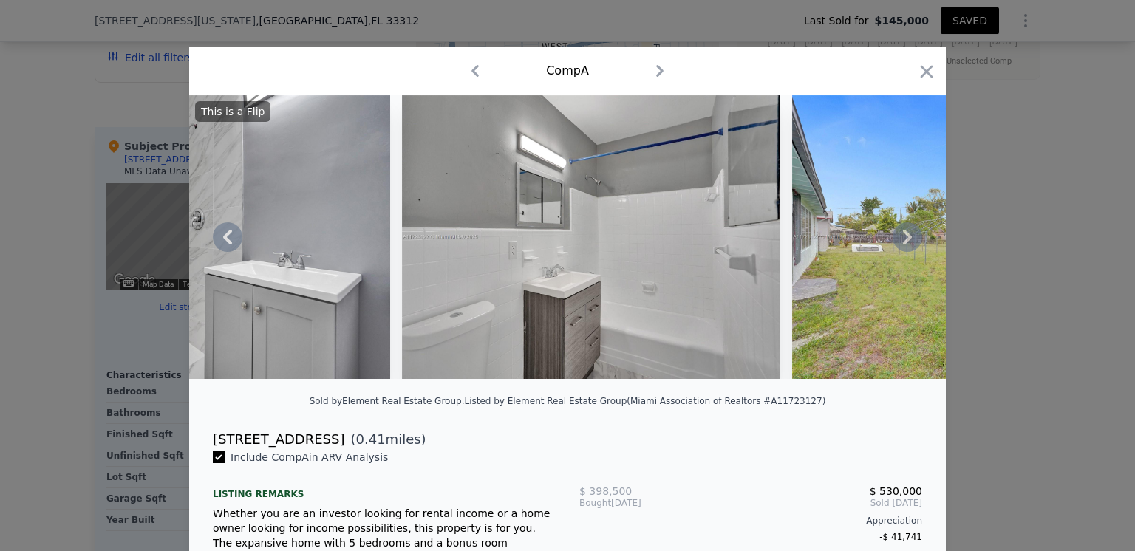
click at [902, 243] on icon at bounding box center [908, 237] width 30 height 30
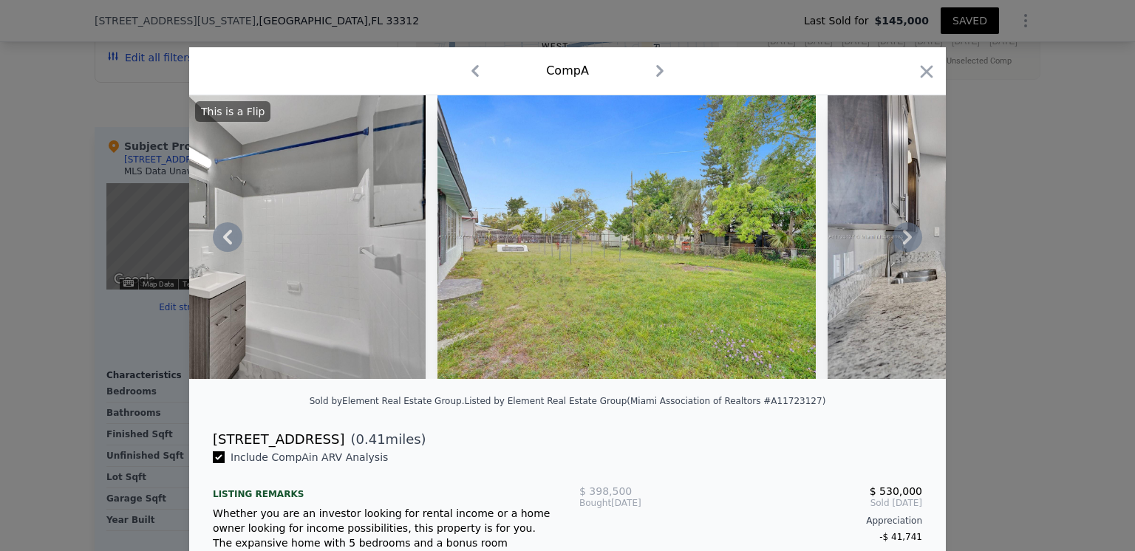
click at [902, 243] on icon at bounding box center [908, 237] width 30 height 30
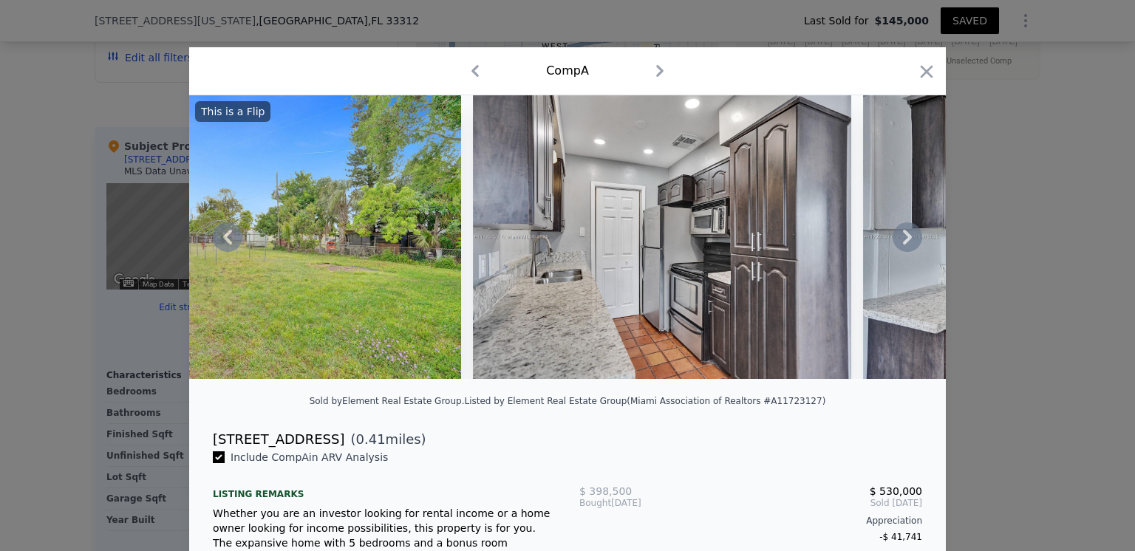
click at [902, 243] on icon at bounding box center [908, 237] width 30 height 30
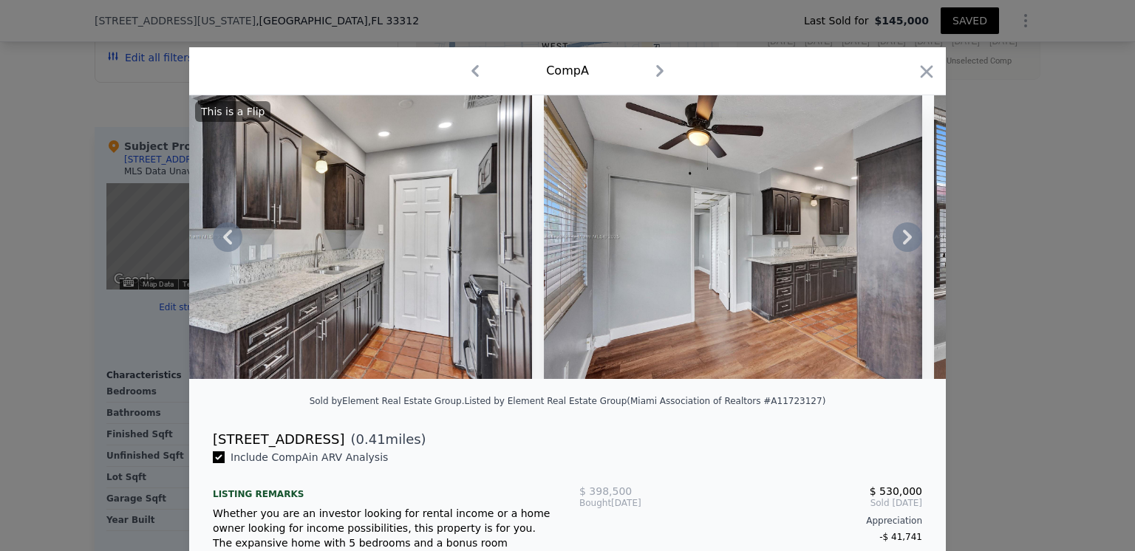
click at [902, 243] on icon at bounding box center [908, 237] width 30 height 30
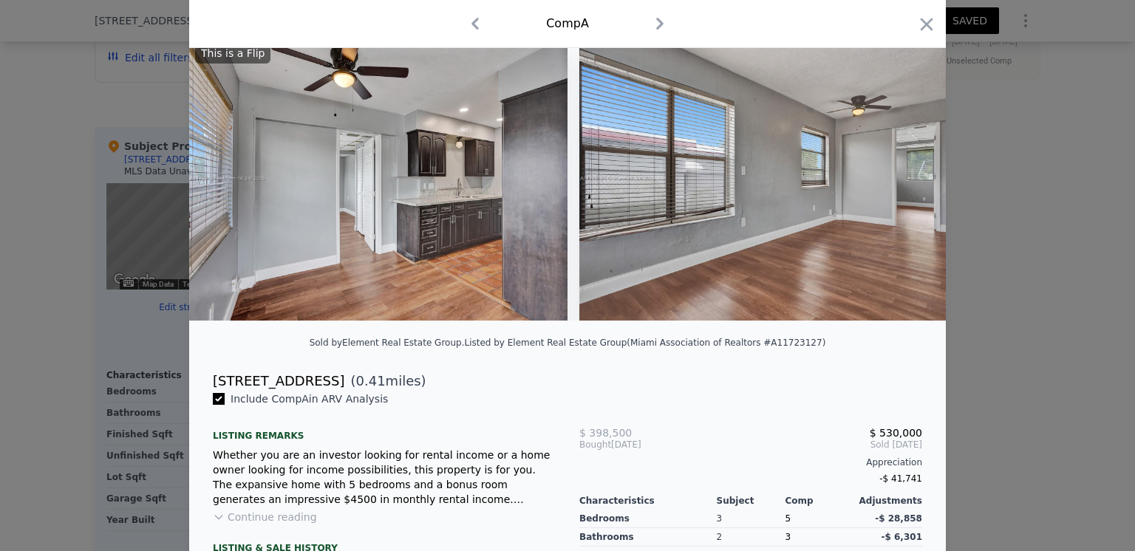
scroll to position [0, 0]
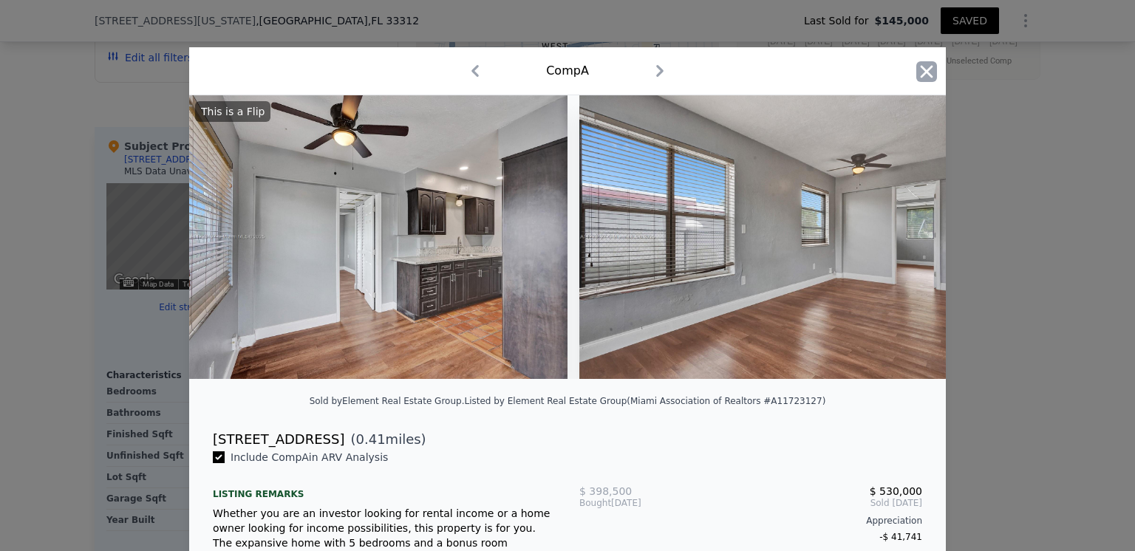
click at [918, 72] on icon "button" at bounding box center [926, 71] width 21 height 21
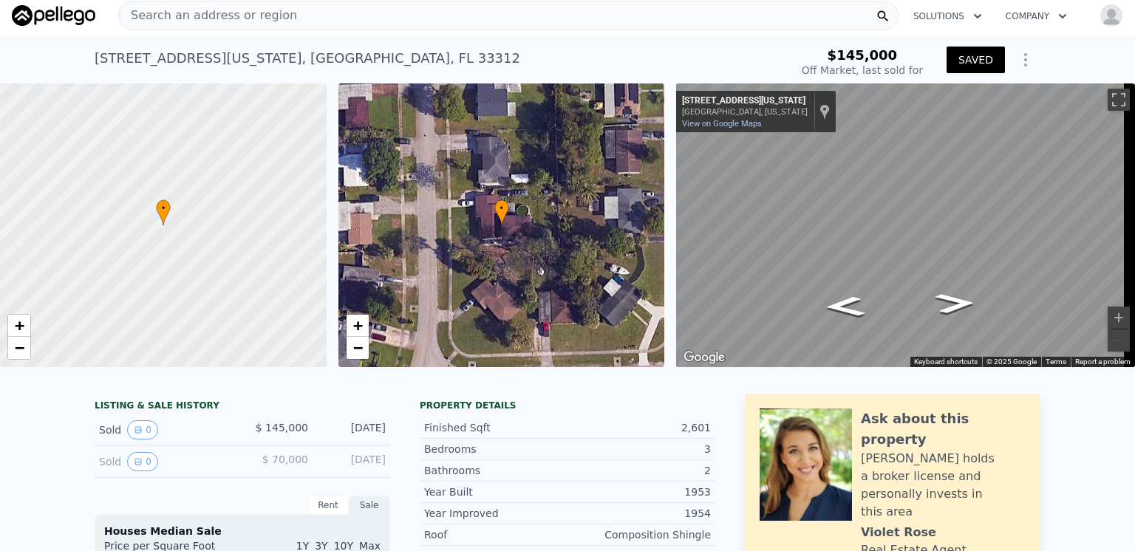
scroll to position [3, 0]
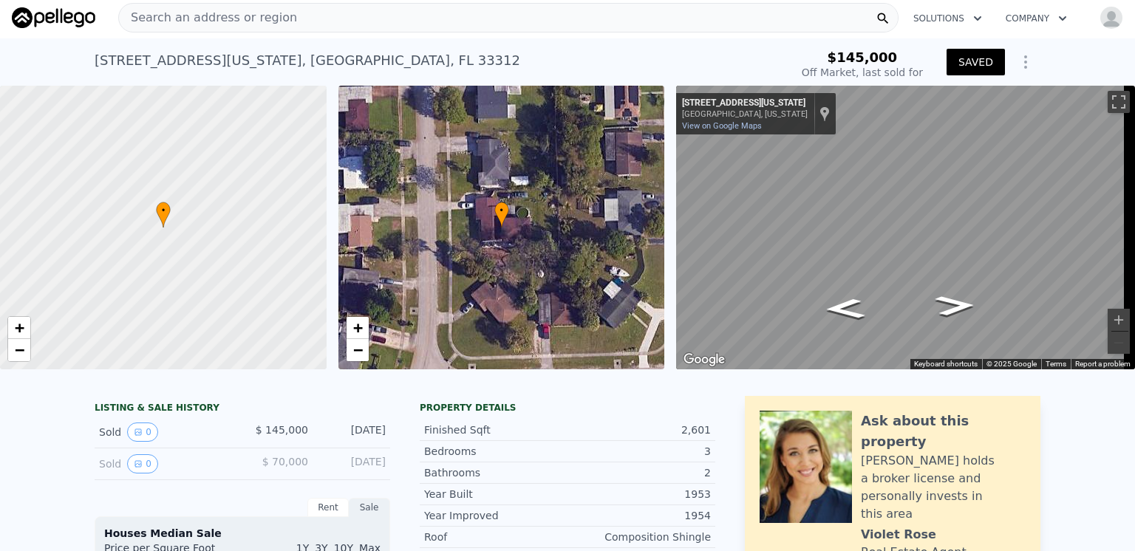
type input "3"
type input "2"
type input "4"
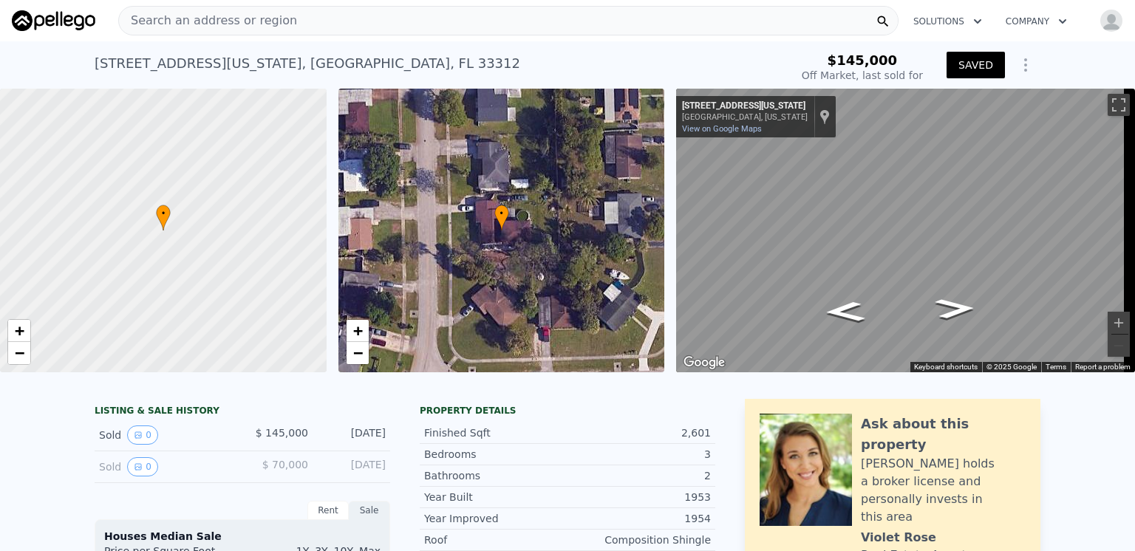
click at [1018, 70] on icon "Show Options" at bounding box center [1026, 65] width 18 height 18
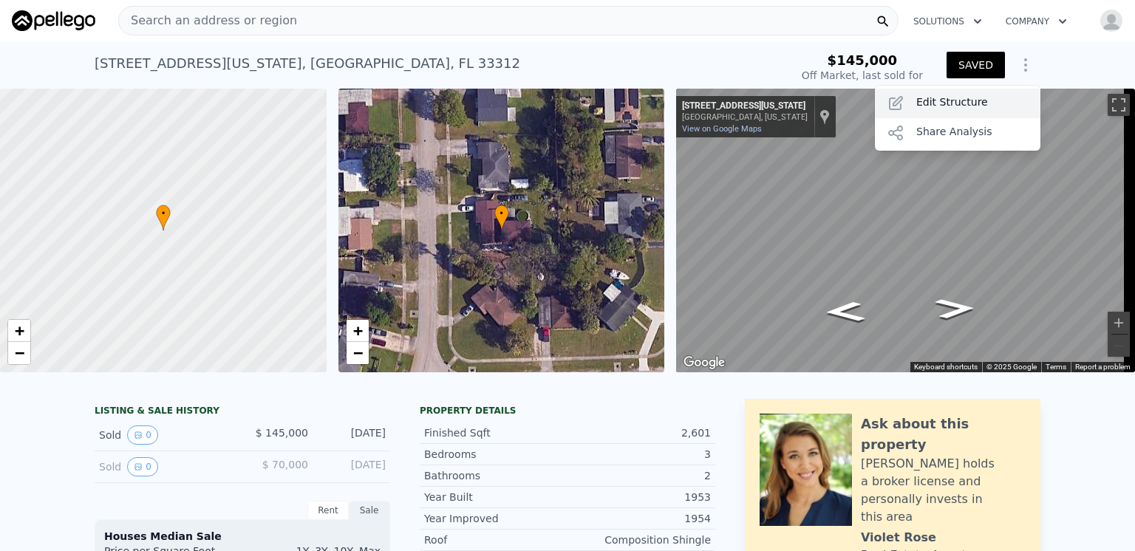
click at [949, 101] on div "Edit Structure" at bounding box center [958, 104] width 166 height 30
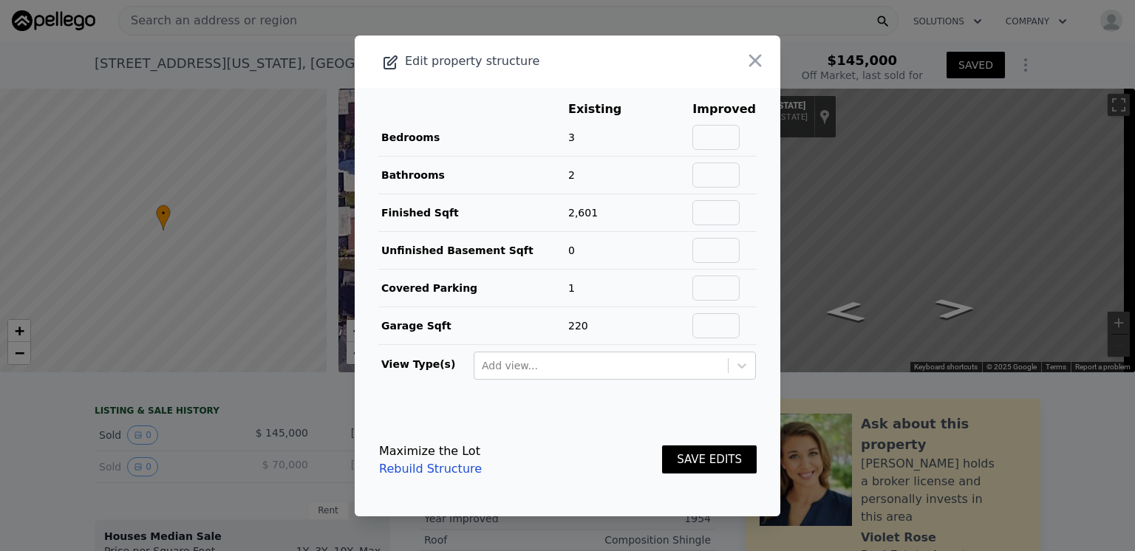
click at [576, 139] on td "3" at bounding box center [606, 138] width 77 height 38
click at [712, 140] on input "text" at bounding box center [715, 137] width 47 height 25
type input "5"
click at [706, 174] on input "text" at bounding box center [715, 175] width 47 height 25
type input "3"
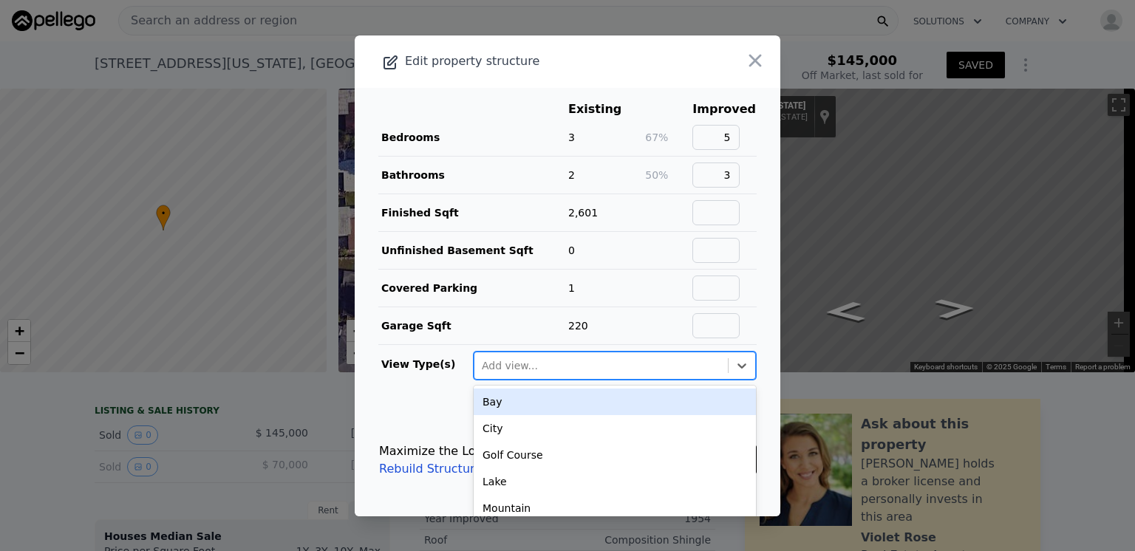
click at [571, 357] on div at bounding box center [601, 366] width 239 height 18
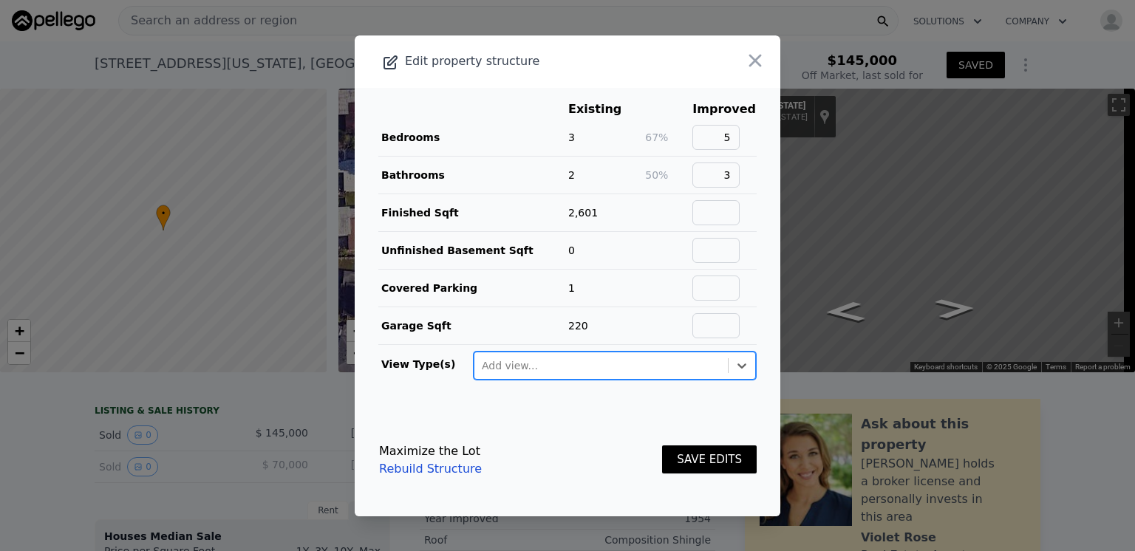
click at [548, 362] on div at bounding box center [601, 366] width 239 height 18
click at [700, 456] on button "SAVE EDITS" at bounding box center [709, 460] width 95 height 29
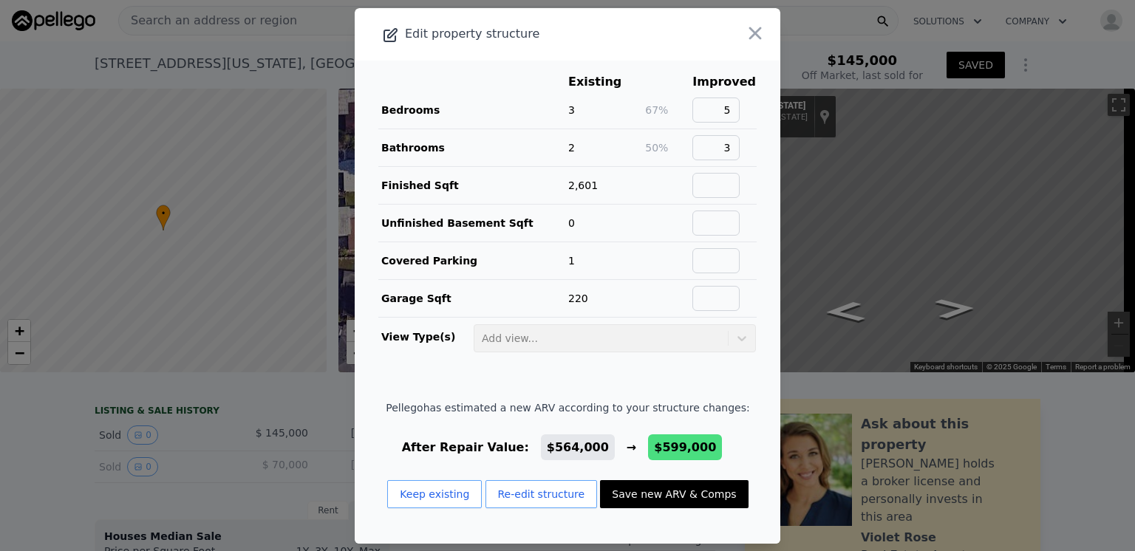
click at [667, 498] on button "Save new ARV & Comps" at bounding box center [674, 494] width 148 height 28
type input "1859"
type input "$ 599,000"
type input "$ 268,770"
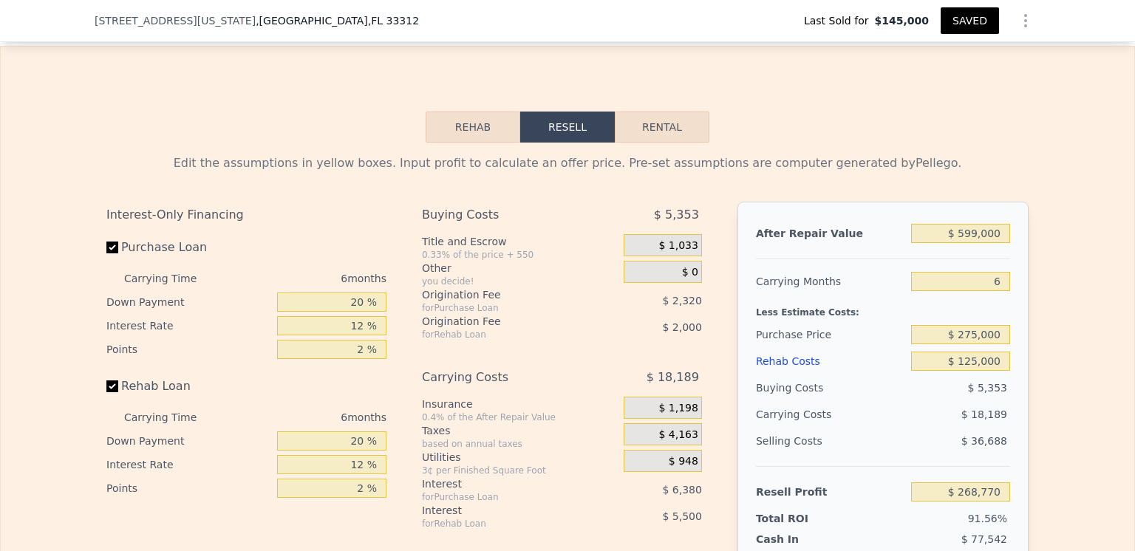
scroll to position [2137, 0]
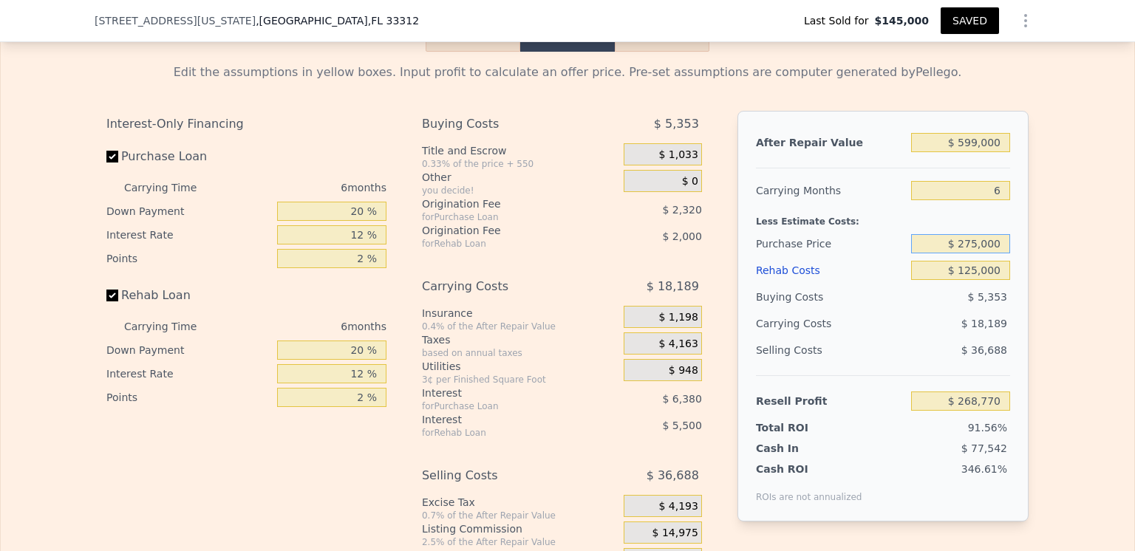
click at [974, 253] on input "$ 275,000" at bounding box center [960, 243] width 99 height 19
type input "$ 384,000"
click at [920, 337] on div "$ 18,189" at bounding box center [932, 323] width 156 height 27
type input "$ 14,632"
click at [973, 280] on input "$ 125,000" at bounding box center [960, 270] width 99 height 19
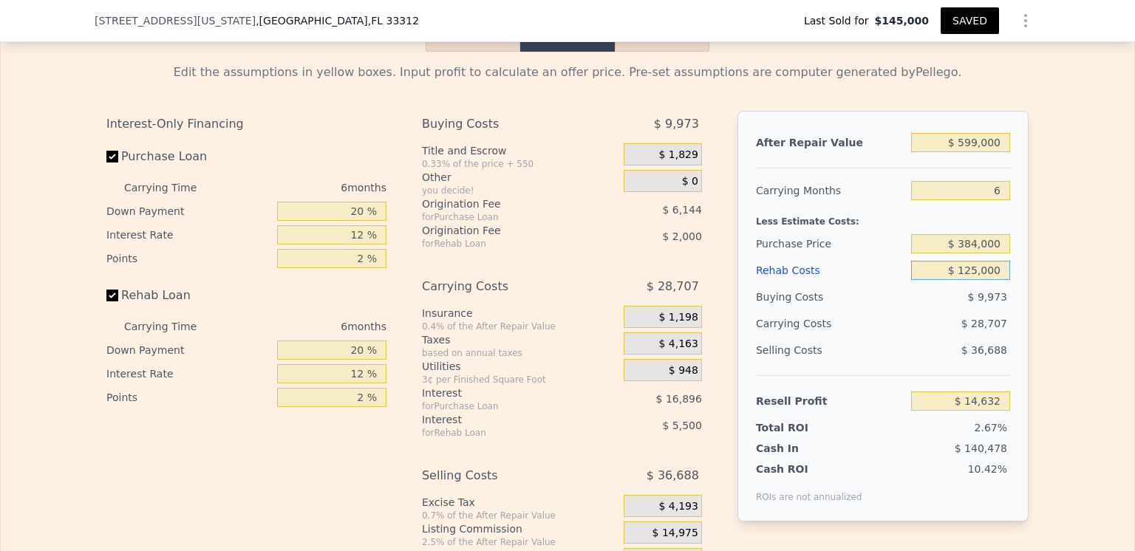
type input "$ 12,000"
type input "$ 134,414"
type input "$ 1,000"
type input "$ 146,076"
type input "$ 000"
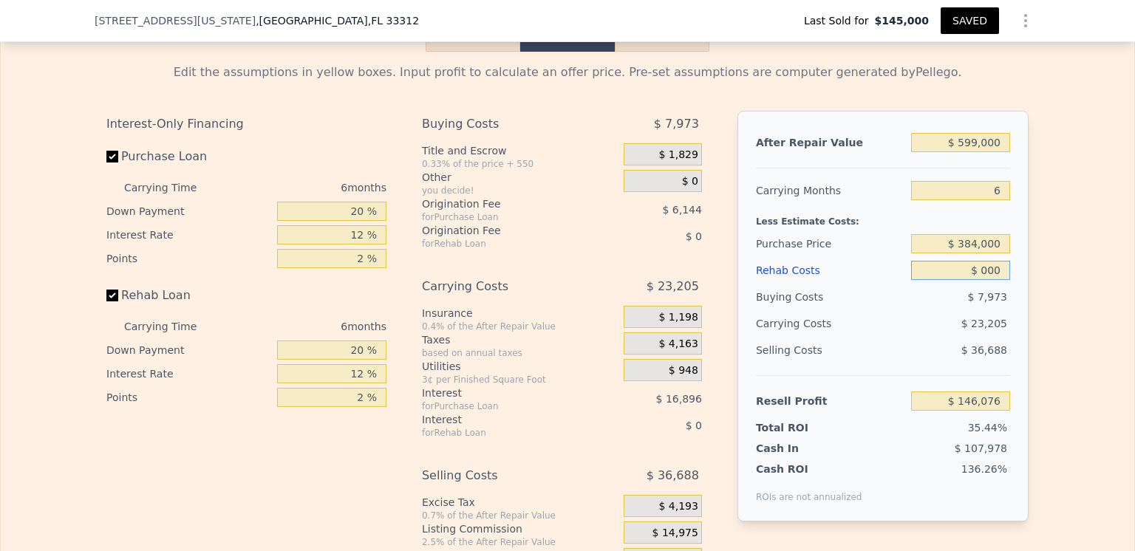
type input "$ 147,134"
type input "$ 3,000"
type input "$ 143,954"
type input "$ 30,000"
type input "$ 115,334"
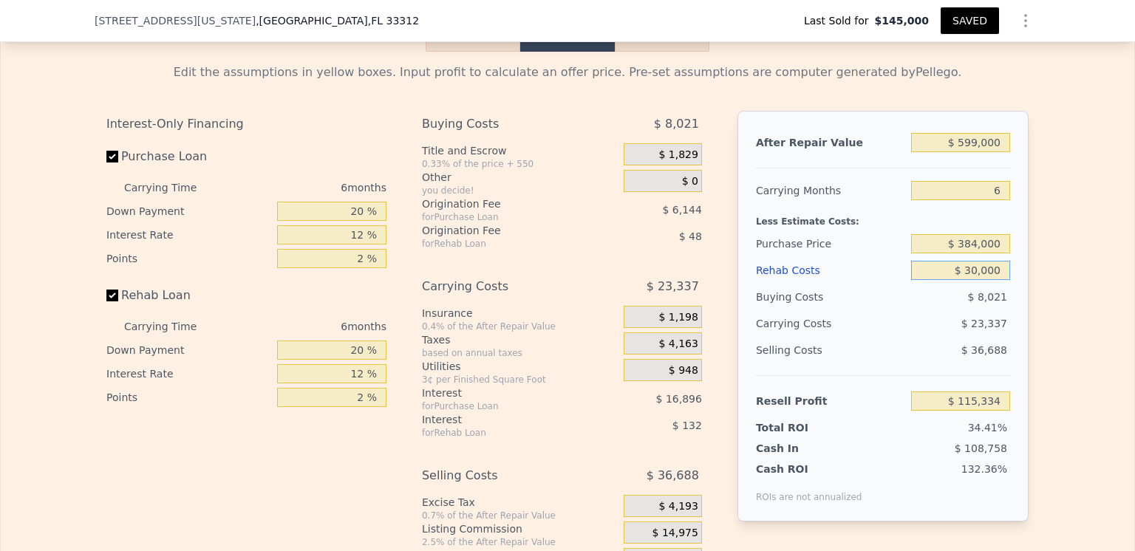
type input "$ 300,000"
type input "-$ 170,866"
type input "$ 300,000"
click at [896, 310] on div "Buying Costs" at bounding box center [830, 297] width 149 height 27
click at [975, 152] on input "$ 599,000" at bounding box center [960, 142] width 99 height 19
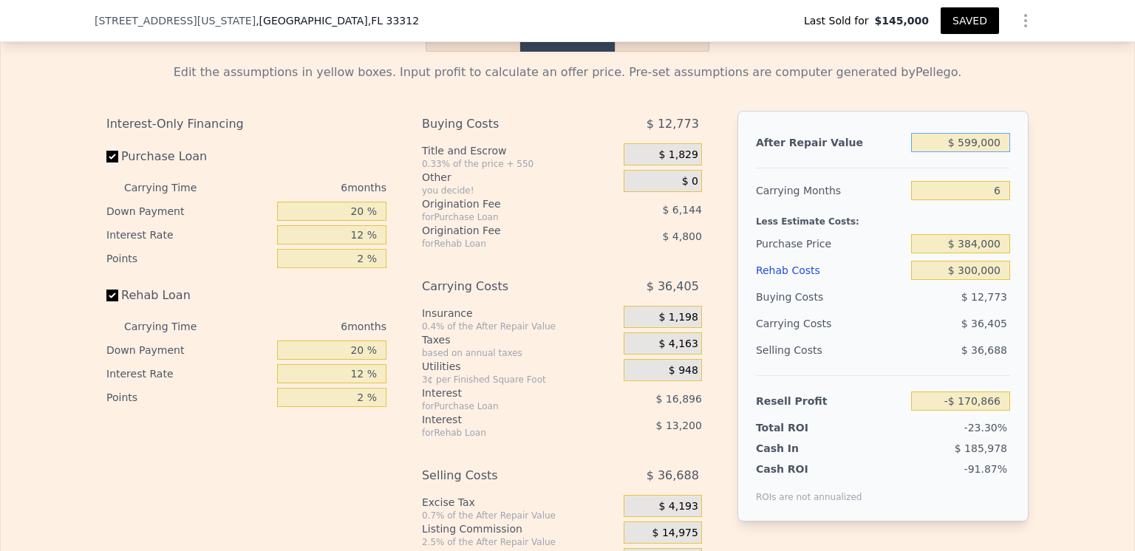
type input "$ 59,000"
type input "-$ 677,207"
type input "$ 5,000"
type input "-$ 727,842"
type input "$ 000"
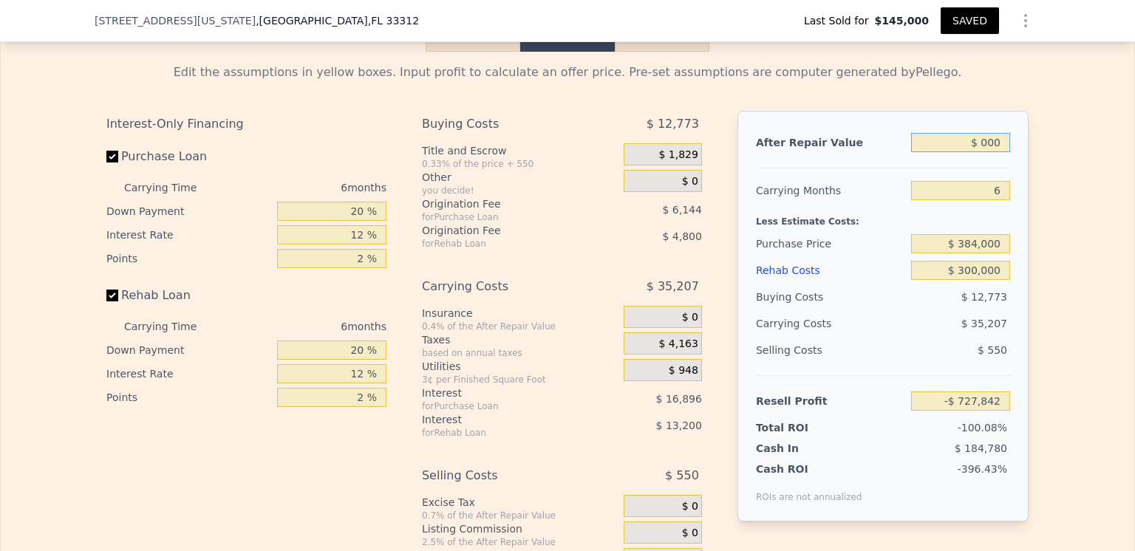
type input "-$ 732,530"
type input "$ 8,000"
type input "-$ 725,029"
type input "$ 85,000"
type input "-$ 652,828"
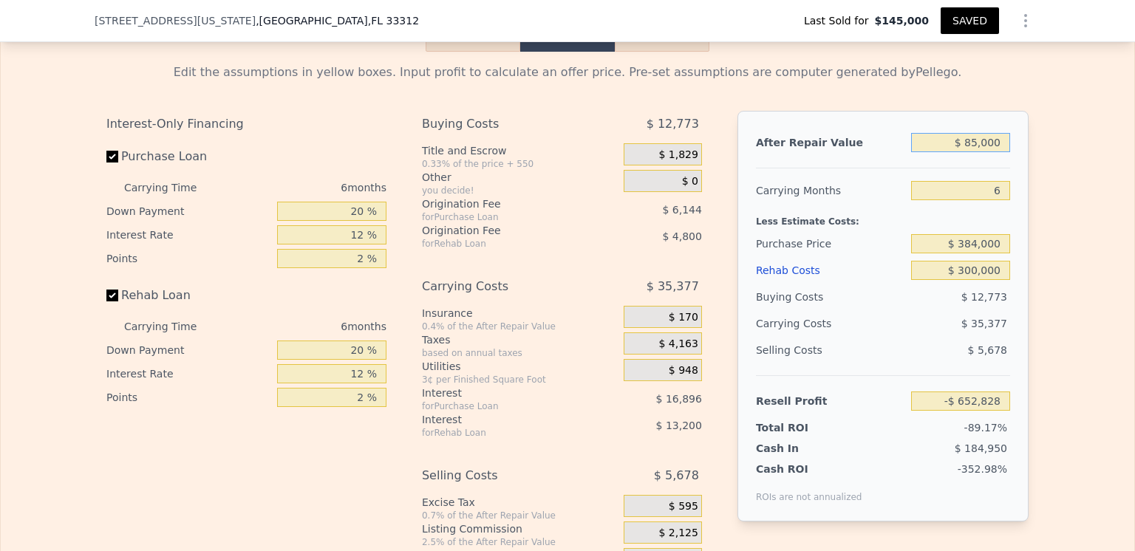
type input "$ 858,000"
type input "$ 71,991"
click at [848, 204] on div "Carrying Months" at bounding box center [830, 190] width 149 height 27
click at [848, 231] on div "Less Estimate Costs:" at bounding box center [883, 217] width 254 height 27
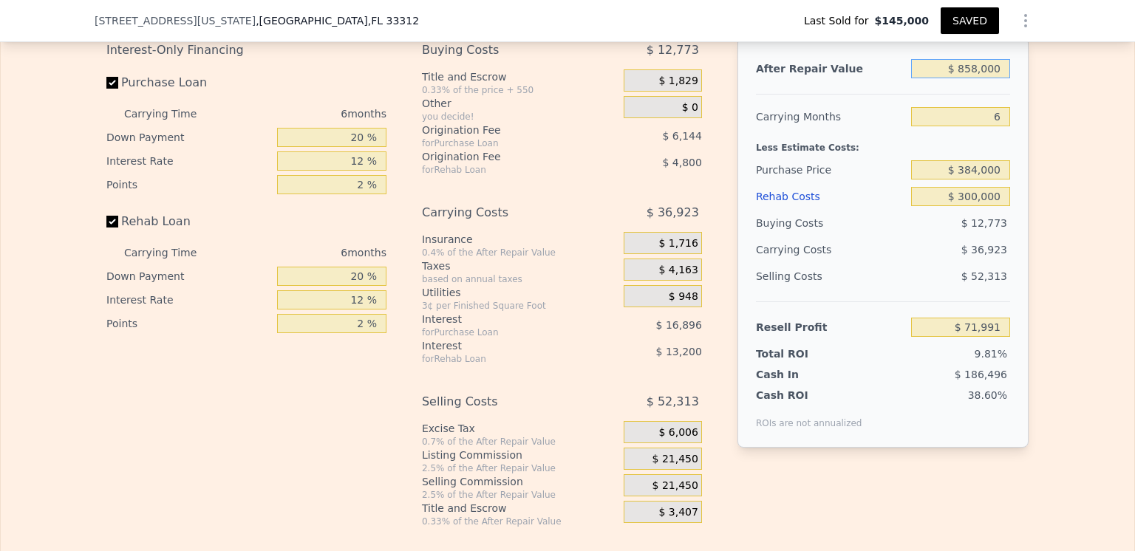
click at [971, 78] on input "$ 858,000" at bounding box center [960, 68] width 99 height 19
type input "$ 88,000"
type input "-$ 650,015"
type input "$ 888,000"
type input "$ 100,121"
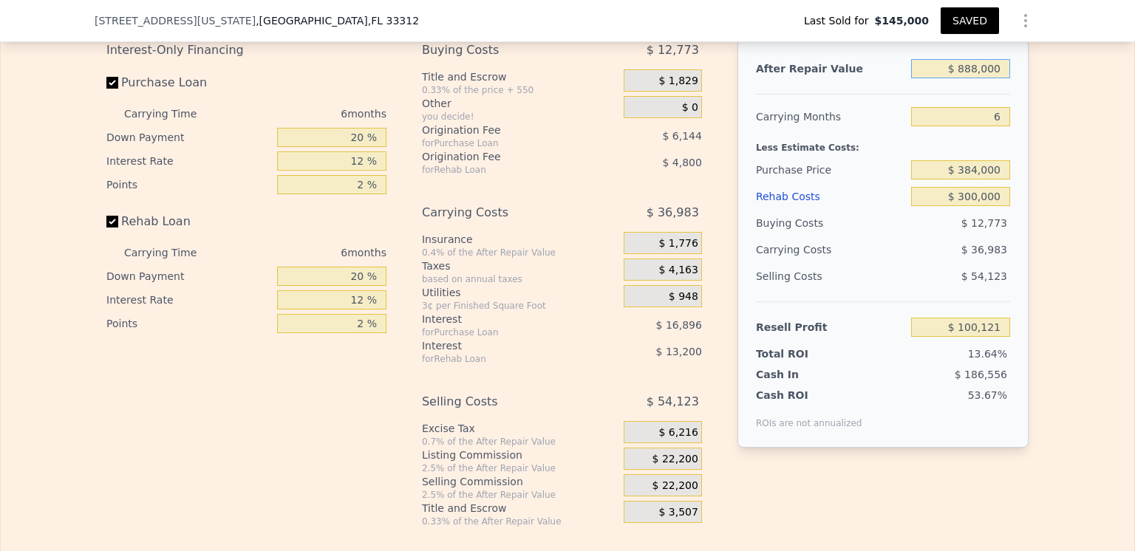
type input "1705"
type input "$ 599,000"
type input "$ 125,000"
type input "$ 268,770"
click at [975, 78] on input "$ 599,000" at bounding box center [960, 68] width 99 height 19
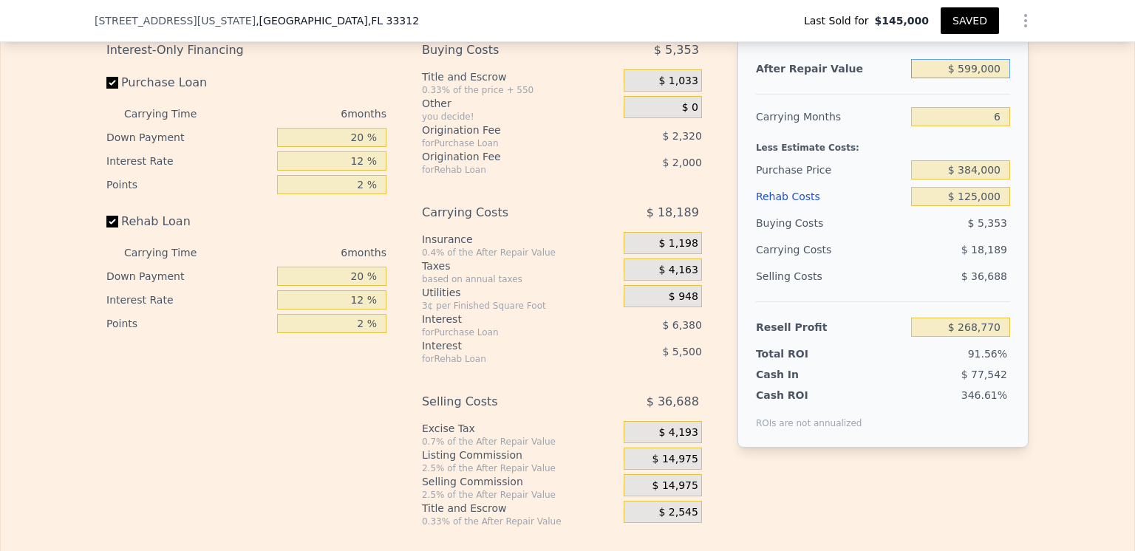
type input "$ 59,000"
type input "-$ 237,571"
type input "$ 5,000"
type input "-$ 288,206"
type input "$ 000"
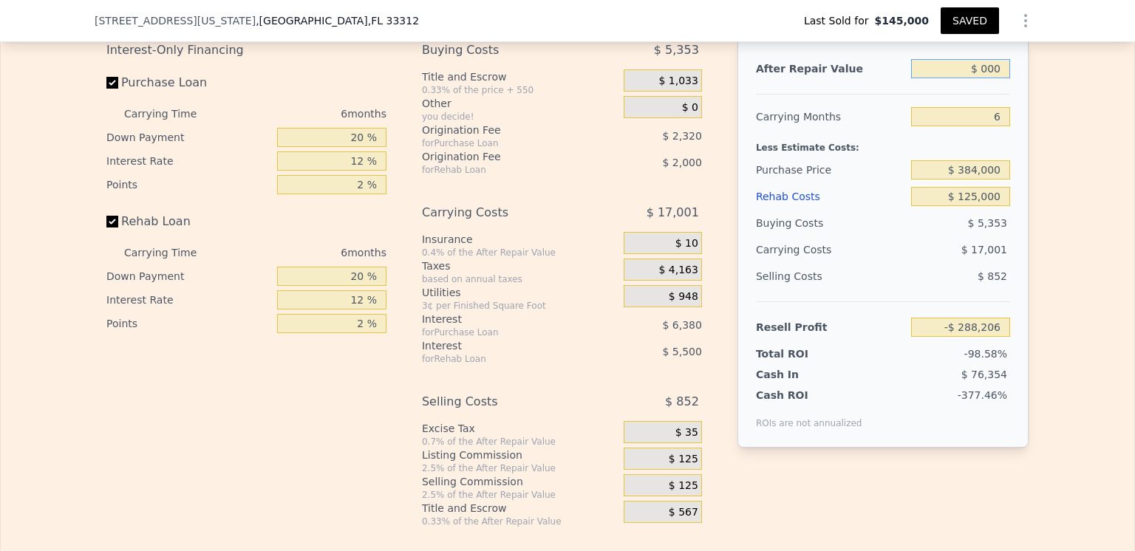
type input "-$ 292,894"
type input "$ 8,000"
type input "-$ 285,393"
type input "$ 88,000"
type input "-$ 210,379"
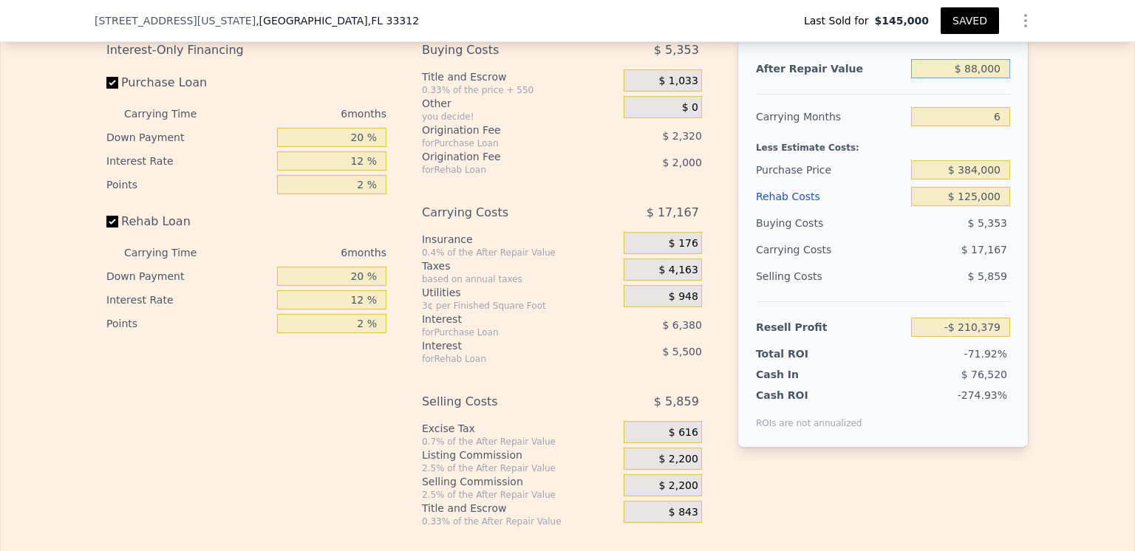
type input "$ 885,000"
type input "$ 536,944"
type input "$ 885,000"
click at [887, 260] on div "$ 18,761" at bounding box center [932, 249] width 156 height 27
click at [993, 126] on input "6" at bounding box center [960, 116] width 99 height 19
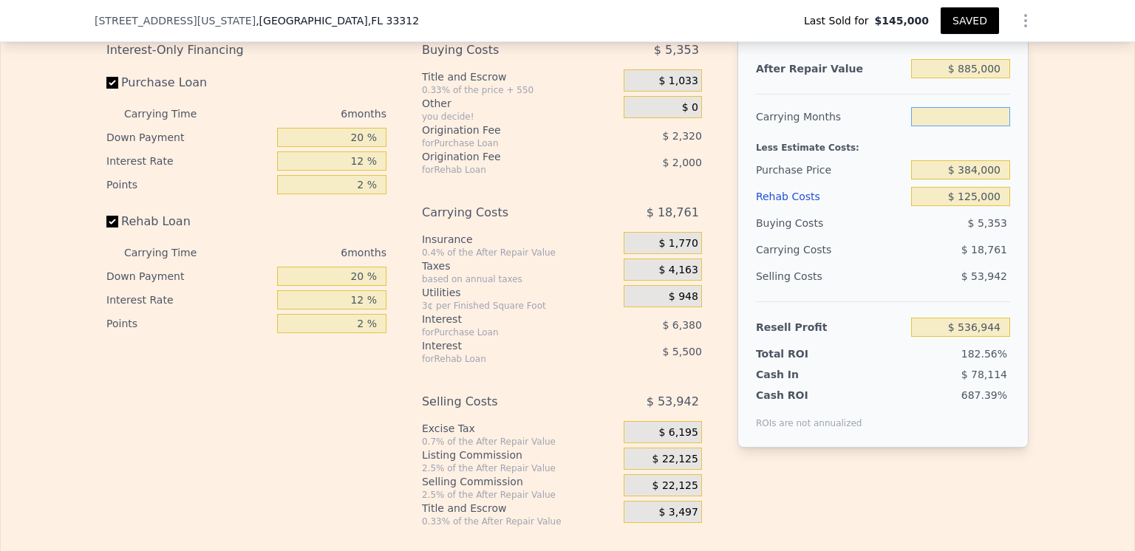
type input "9"
type input "$ 527,564"
type input "9"
click at [871, 290] on div "Selling Costs" at bounding box center [830, 276] width 149 height 27
click at [974, 206] on input "$ 125,000" at bounding box center [960, 196] width 99 height 19
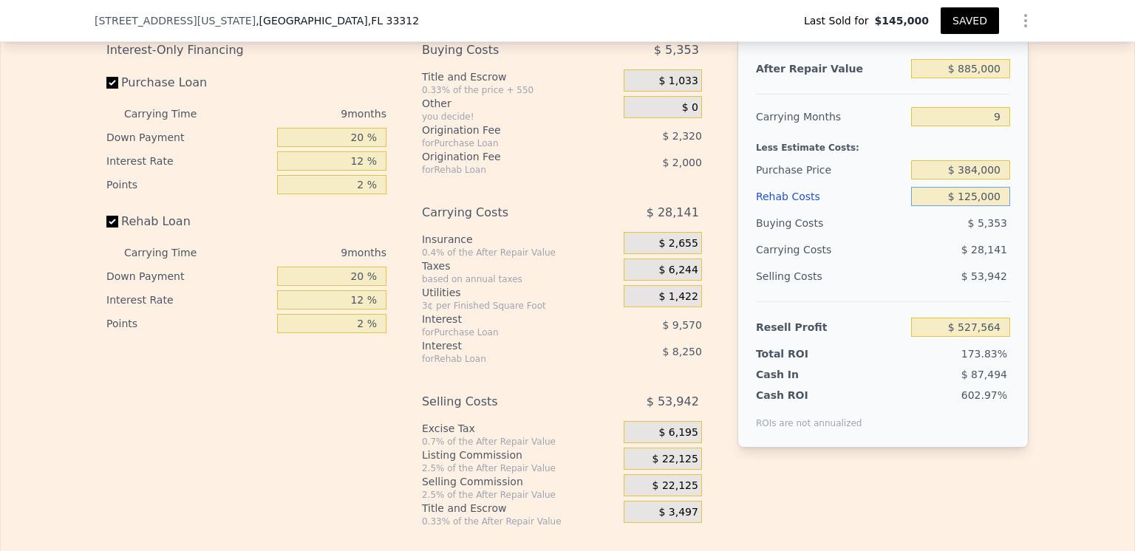
type input "$ 12,000"
type input "$ 649,833"
type input "$ 1,000"
type input "$ 661,738"
type input "$ 000"
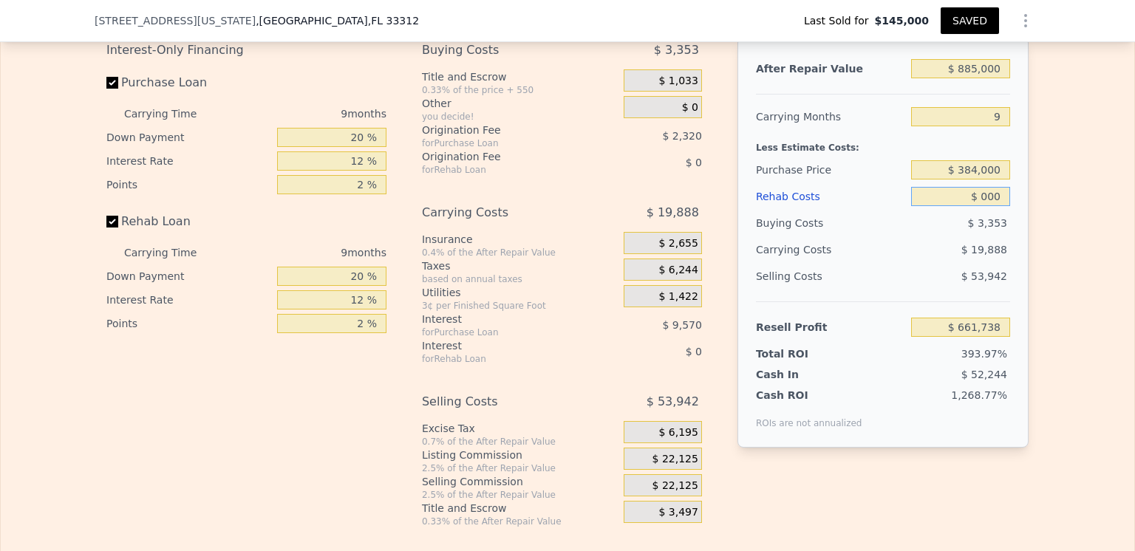
type input "$ 662,817"
type input "$ 3,000"
type input "$ 659,571"
type input "$ 32,000"
type input "$ 628,190"
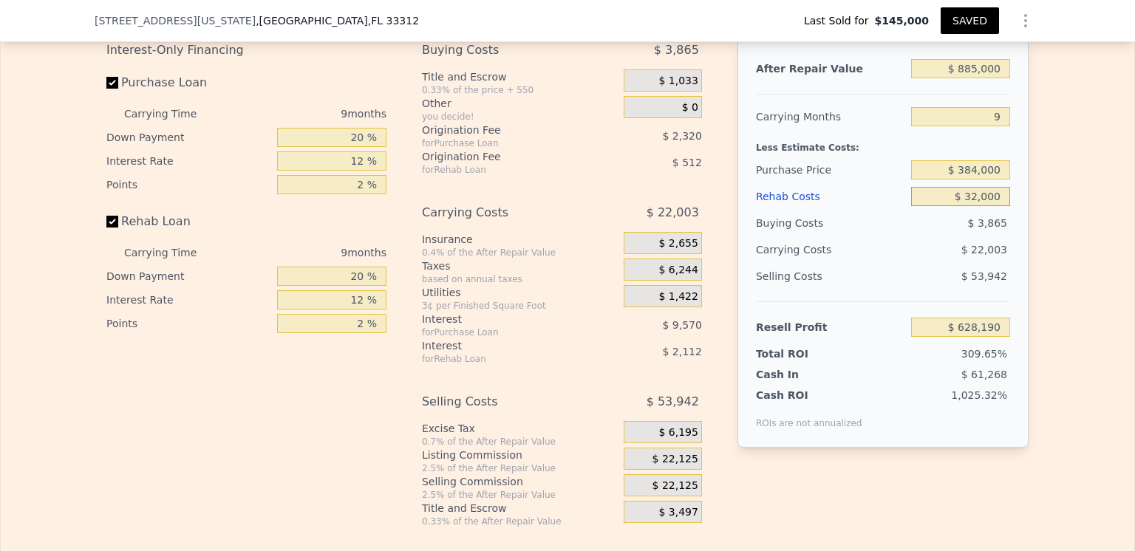
type input "$ 325,000"
type input "$ 311,170"
type input "$ 325,000"
click at [893, 263] on div "$ 41,335" at bounding box center [932, 249] width 156 height 27
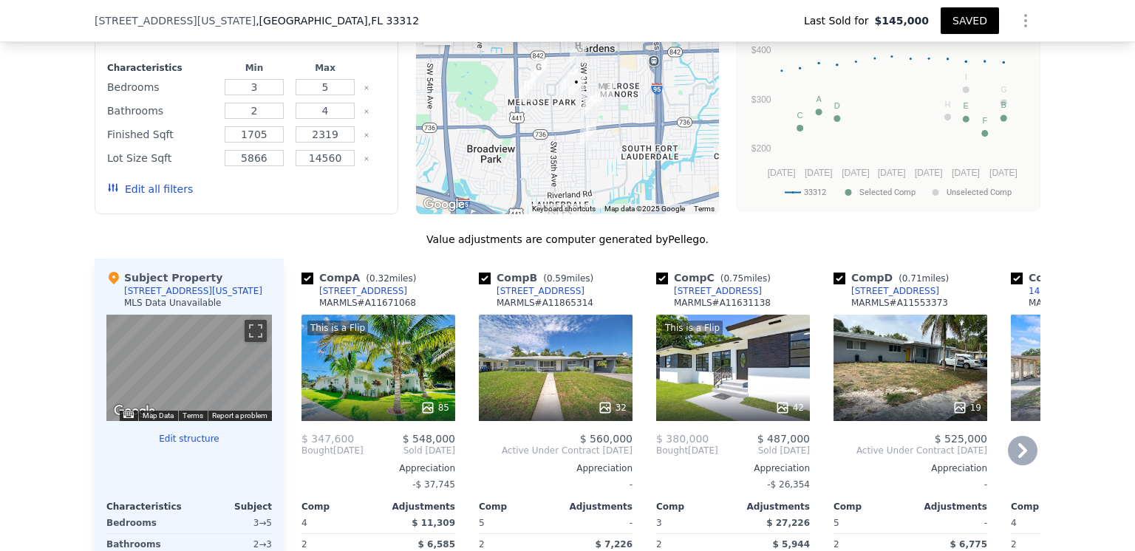
scroll to position [1103, 0]
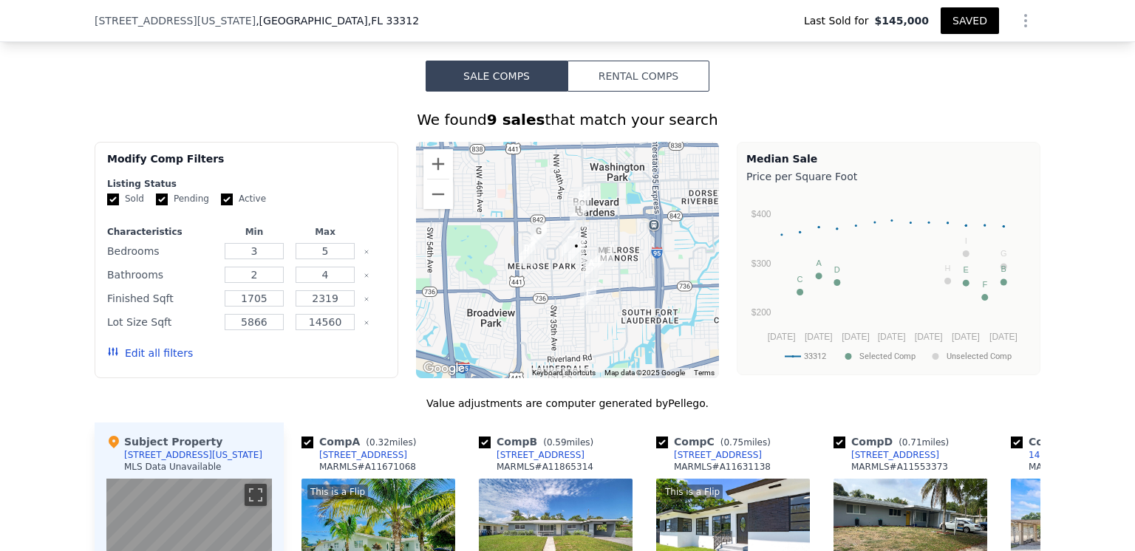
click at [221, 205] on input "Active" at bounding box center [227, 200] width 12 height 12
checkbox input "false"
click at [156, 205] on input "Pending" at bounding box center [162, 200] width 12 height 12
checkbox input "false"
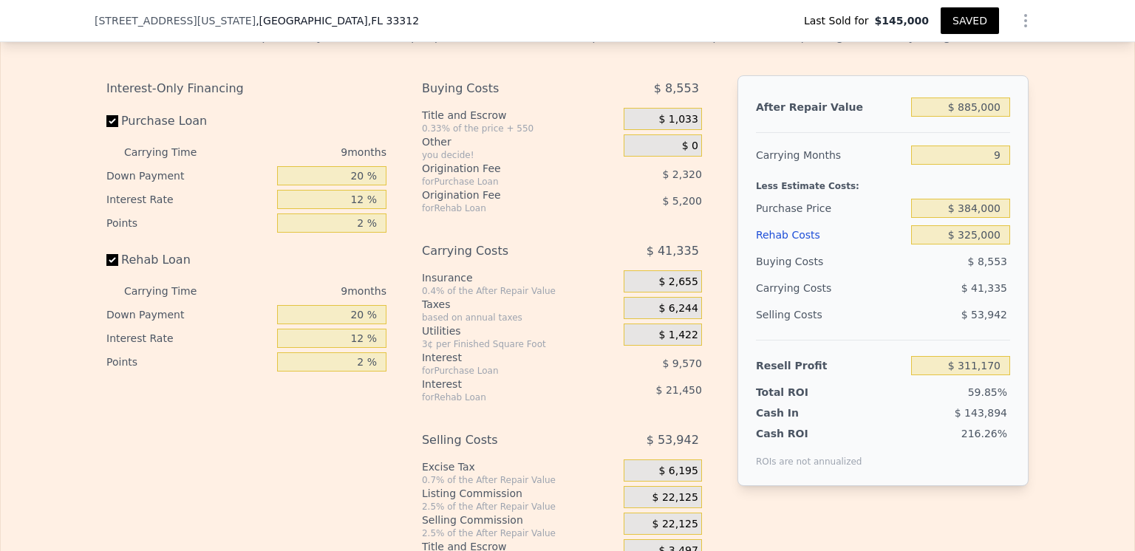
scroll to position [2137, 0]
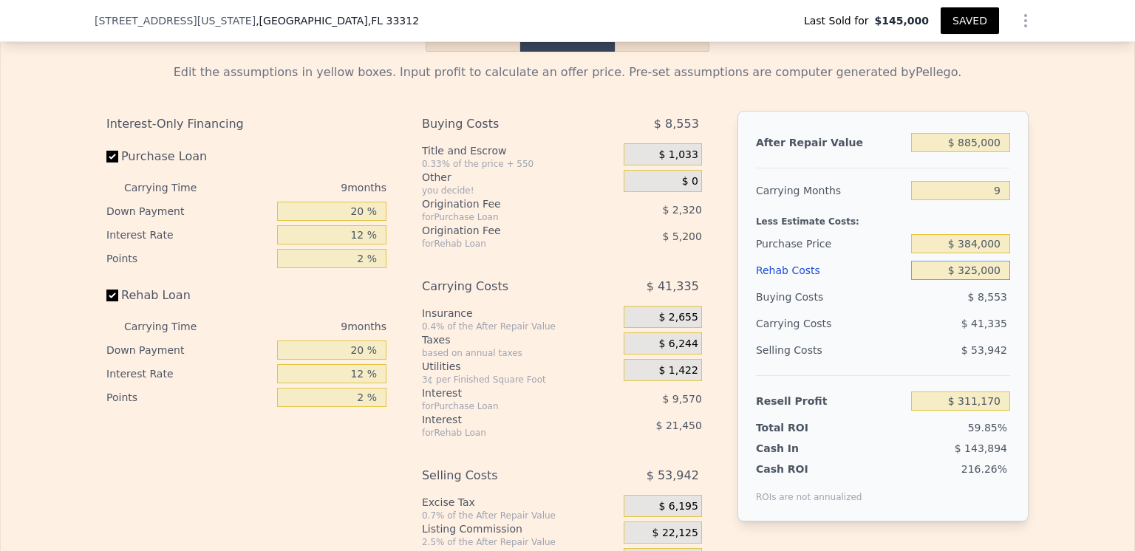
click at [975, 280] on input "$ 325,000" at bounding box center [960, 270] width 99 height 19
type input "$ 3,000"
type input "$ 659,571"
type input "$ 35,000"
type input "$ 624,944"
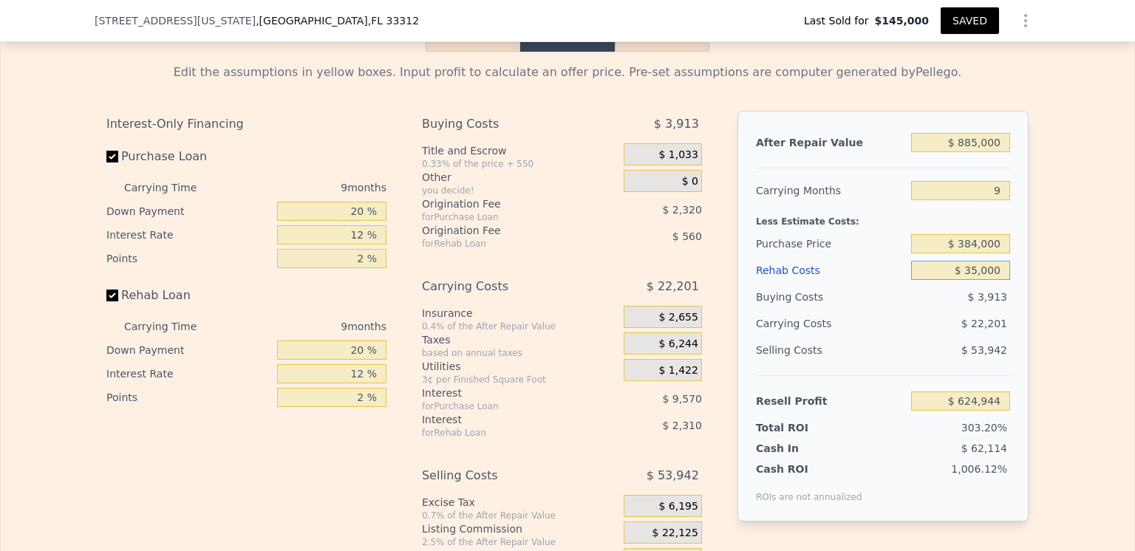
type input "$ 350,000"
type input "$ 284,114"
type input "$ 350,000"
click at [902, 337] on div "$ 42,991" at bounding box center [932, 323] width 156 height 27
click at [964, 19] on button "SAVED" at bounding box center [970, 20] width 58 height 27
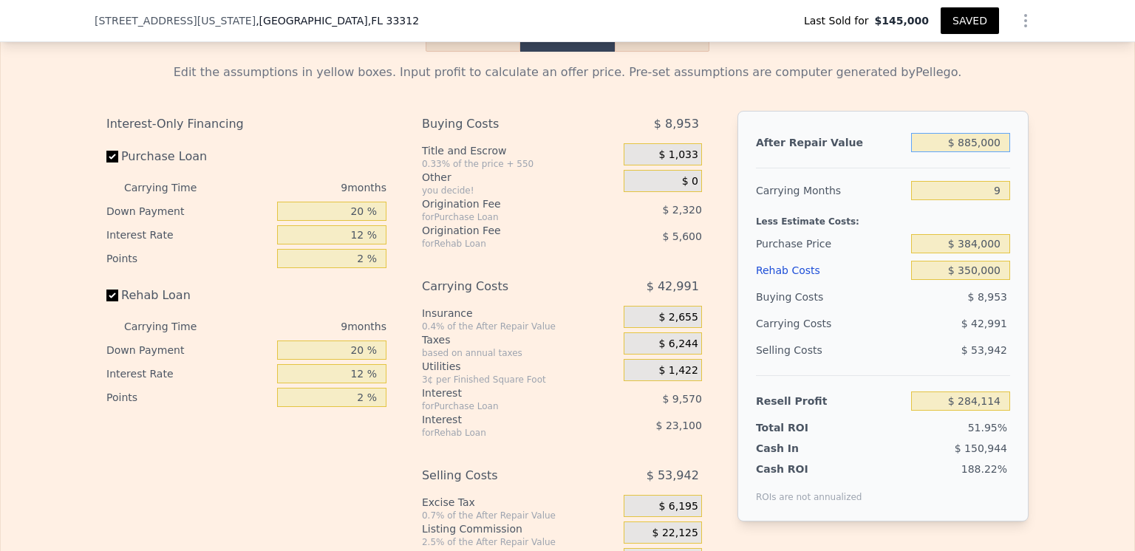
click at [973, 152] on input "$ 885,000" at bounding box center [960, 142] width 99 height 19
type input "$ 88,000"
type input "-$ 462,412"
type input "$ 8,000"
type input "-$ 537,346"
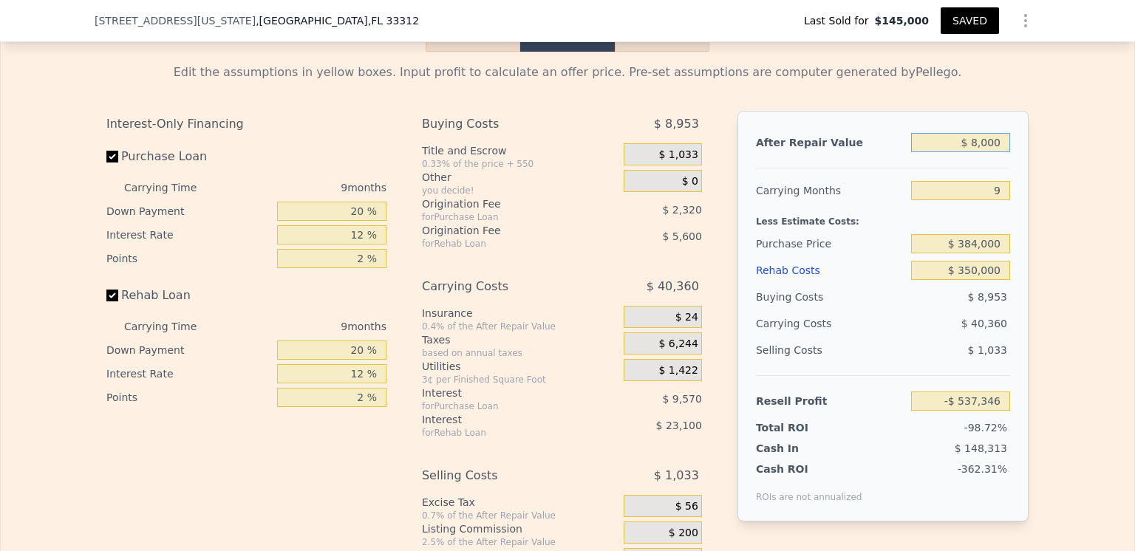
type input "$ 000"
type input "-$ 544,839"
type input "$ 7,000"
type input "-$ 538,282"
type input "$ 70,000"
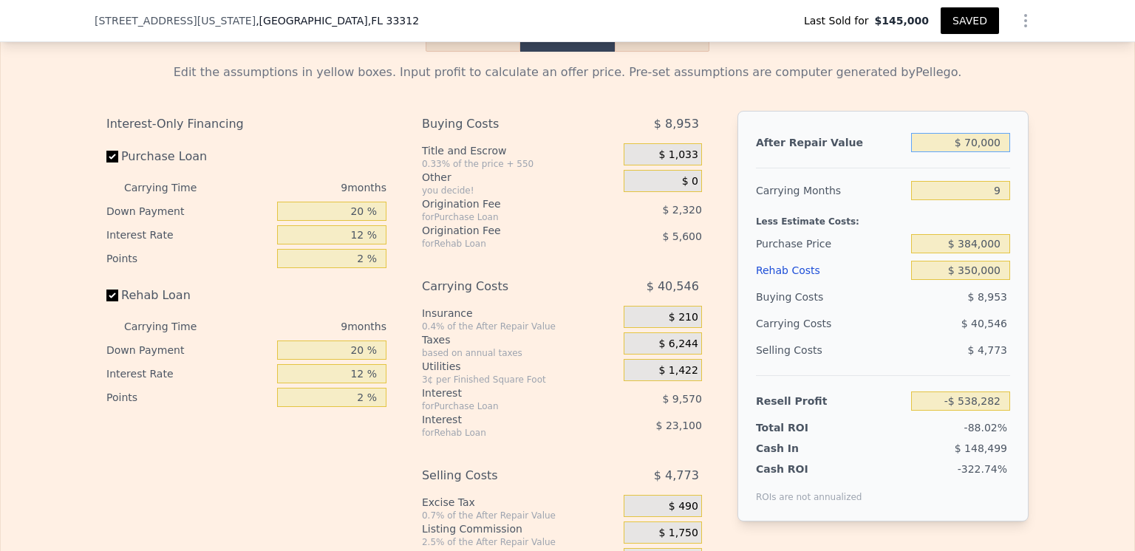
type input "-$ 479,272"
type input "$ 8,850,000"
checkbox input "true"
type input "$ 7,744,690"
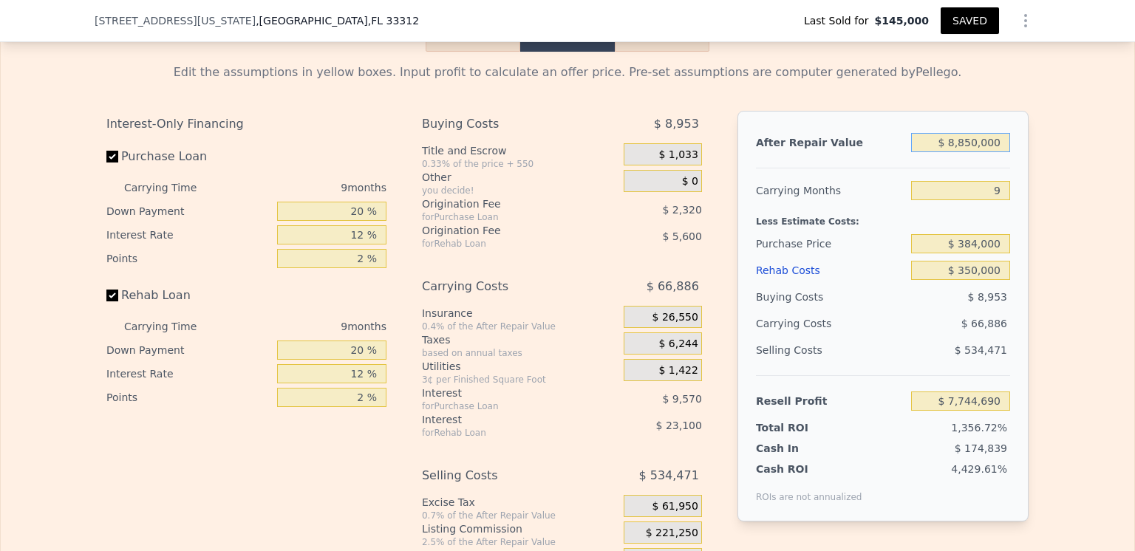
type input "$ 885,000"
type input "$ 284,114"
type input "$ 88,500"
type input "-$ 461,946"
type input "$ 8,850"
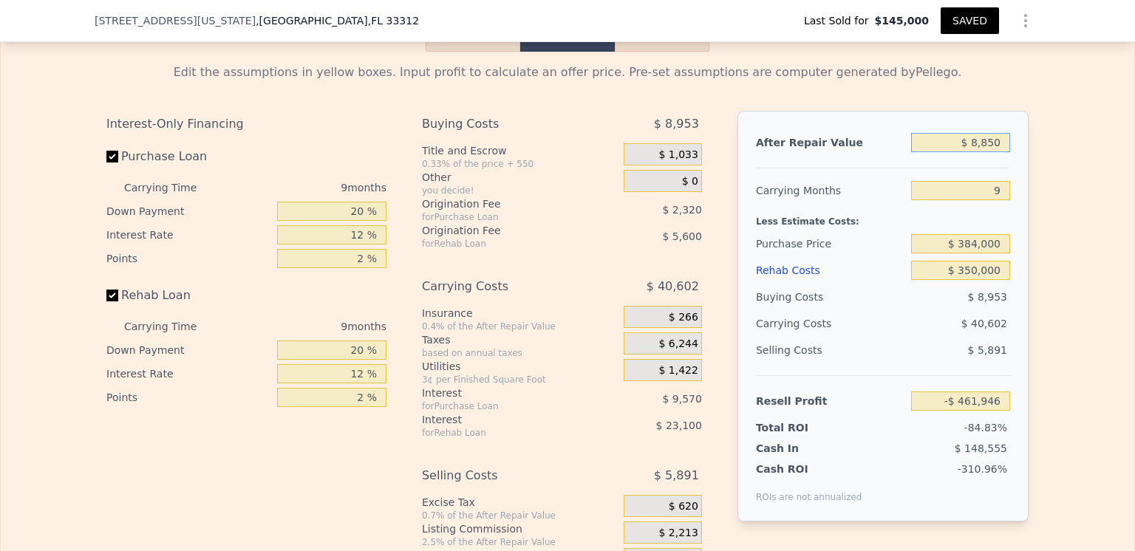
type input "-$ 536,549"
type input "$ 885"
type input "-$ 544,010"
type input "$ 88"
type input "-$ 544,756"
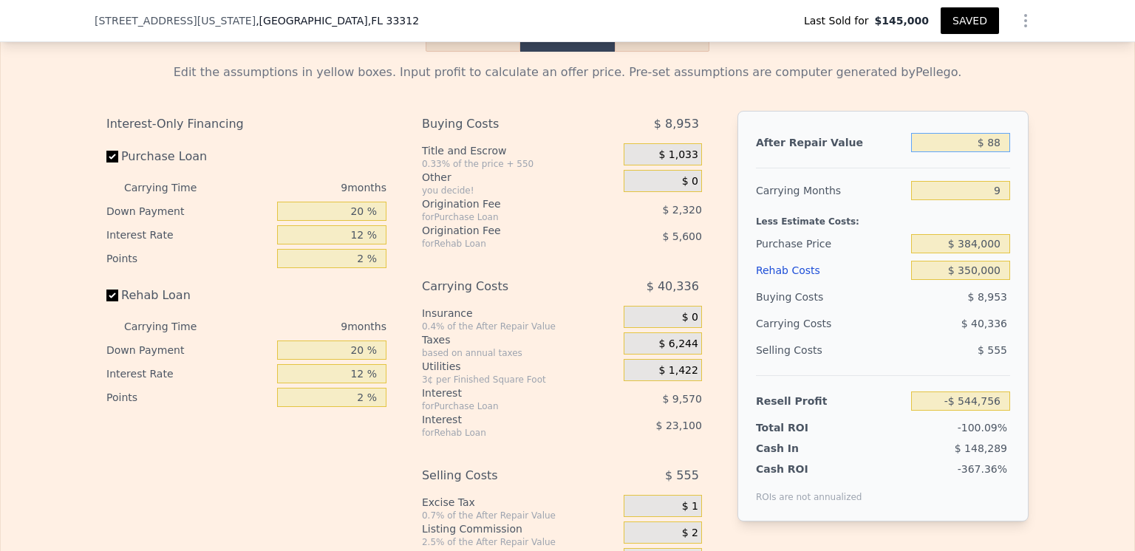
type input "$ 8"
type input "-$ 544,831"
type input "$ 7"
type input "-$ 544,832"
type input "$ 70"
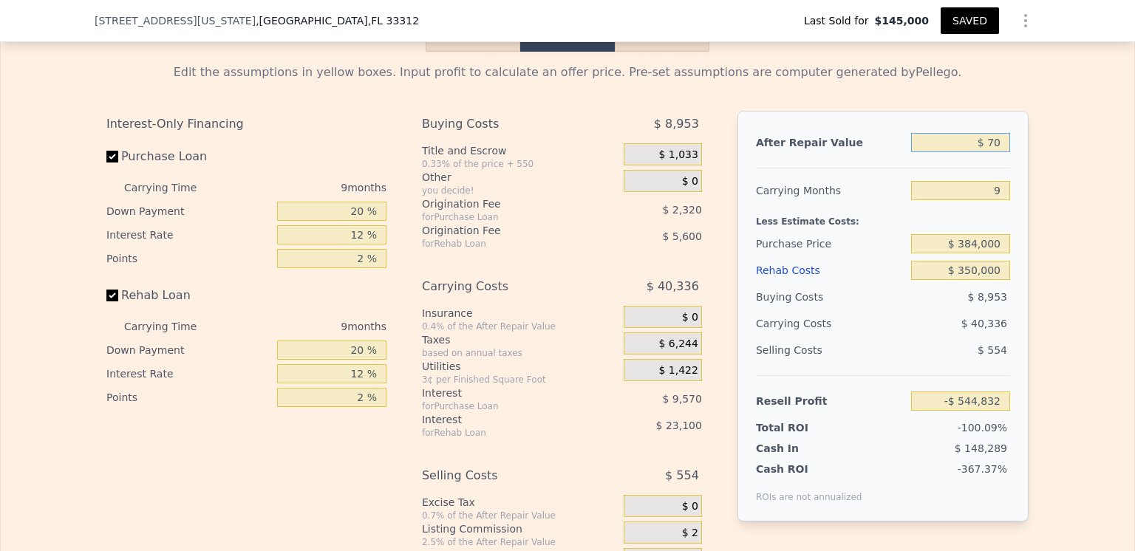
type input "-$ 544,773"
type input "$ 700"
type input "-$ 544,184"
type input "$ 7,000"
type input "-$ 538,282"
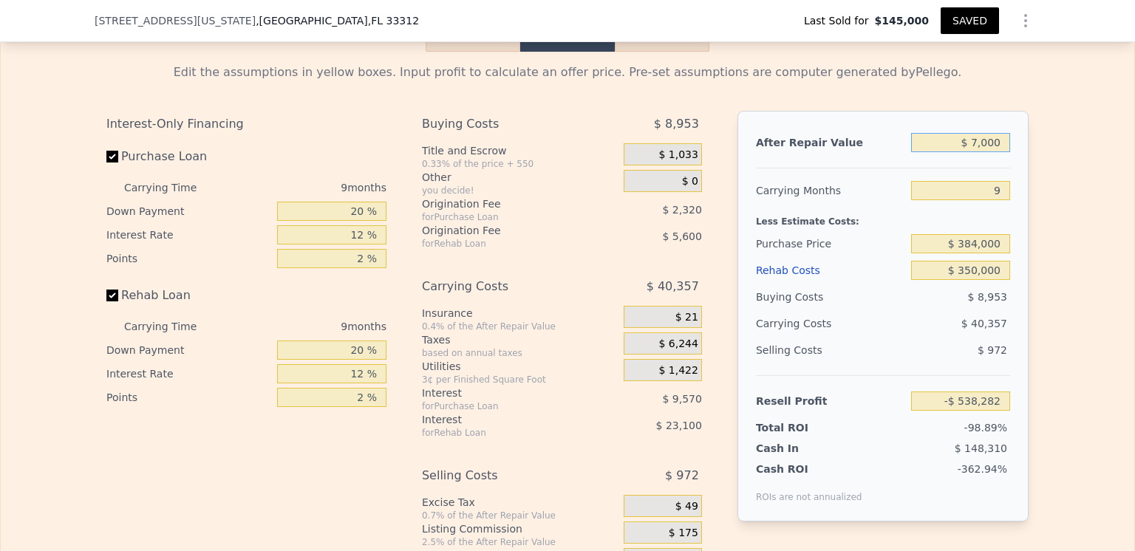
type input "$ 70,000"
type input "-$ 479,272"
type input "$ 700,000"
type input "$ 110,830"
type input "$ 700,000"
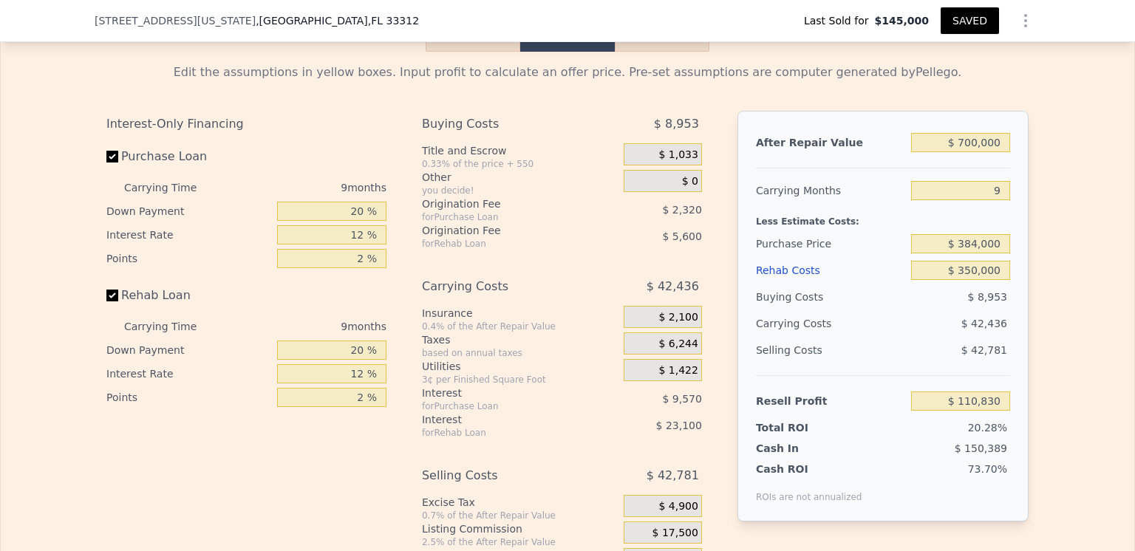
click at [872, 168] on div at bounding box center [883, 162] width 254 height 13
click at [106, 163] on input "Purchase Loan" at bounding box center [112, 157] width 12 height 12
checkbox input "false"
type input "$ 122,717"
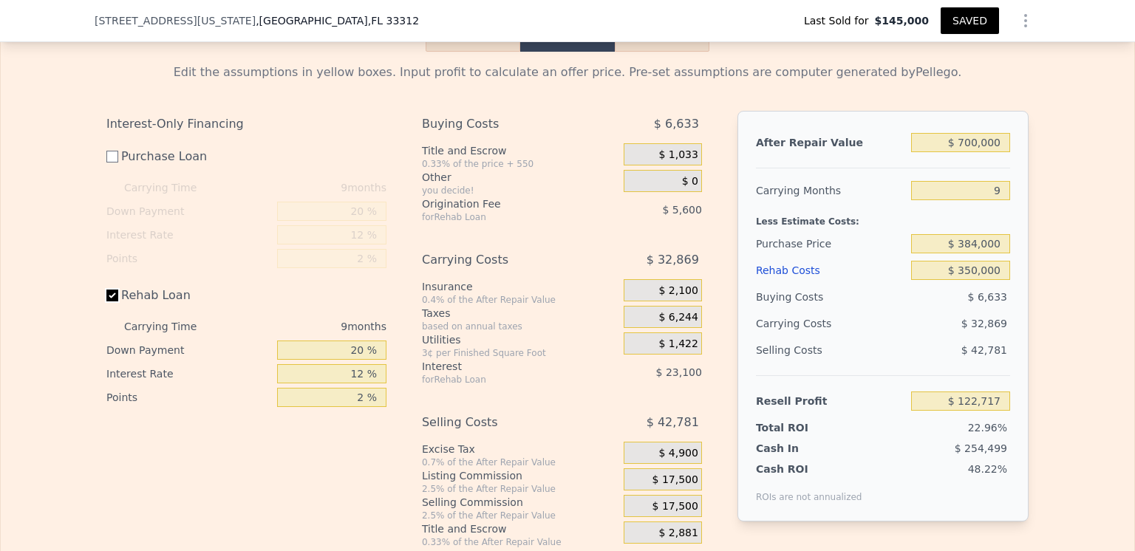
click at [106, 302] on input "Rehab Loan" at bounding box center [112, 296] width 12 height 12
checkbox input "false"
type input "$ 151,420"
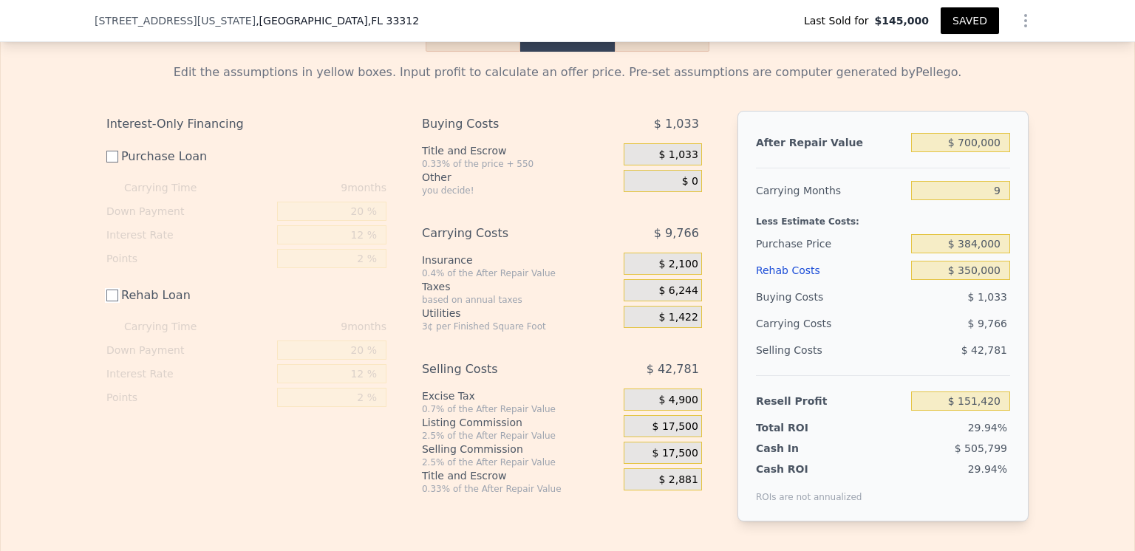
click at [106, 302] on input "Rehab Loan" at bounding box center [112, 296] width 12 height 12
checkbox input "true"
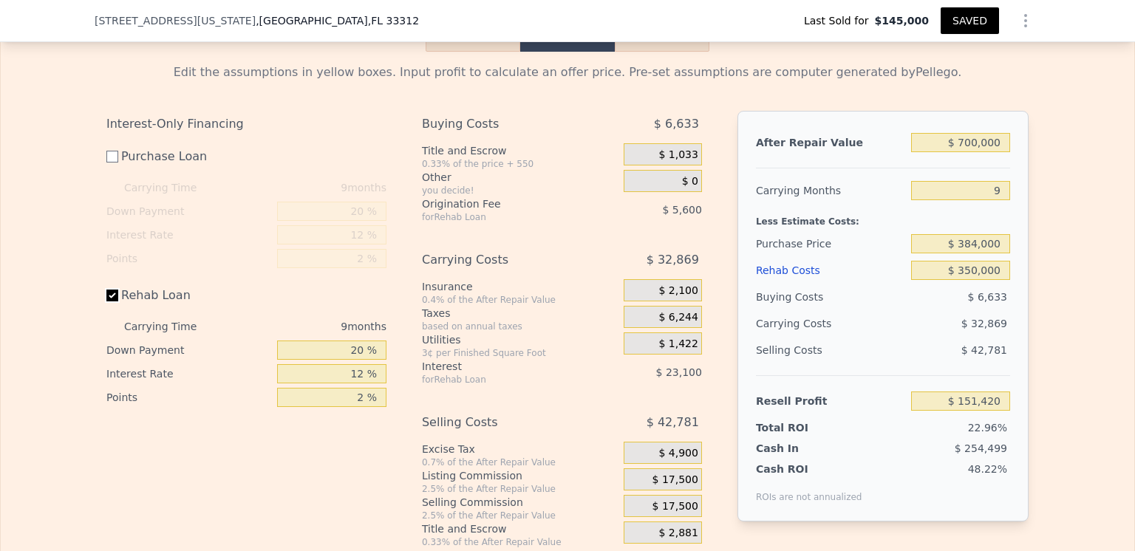
type input "$ 122,717"
click at [107, 163] on input "Purchase Loan" at bounding box center [112, 157] width 12 height 12
checkbox input "true"
type input "$ 110,830"
